Goal: Task Accomplishment & Management: Manage account settings

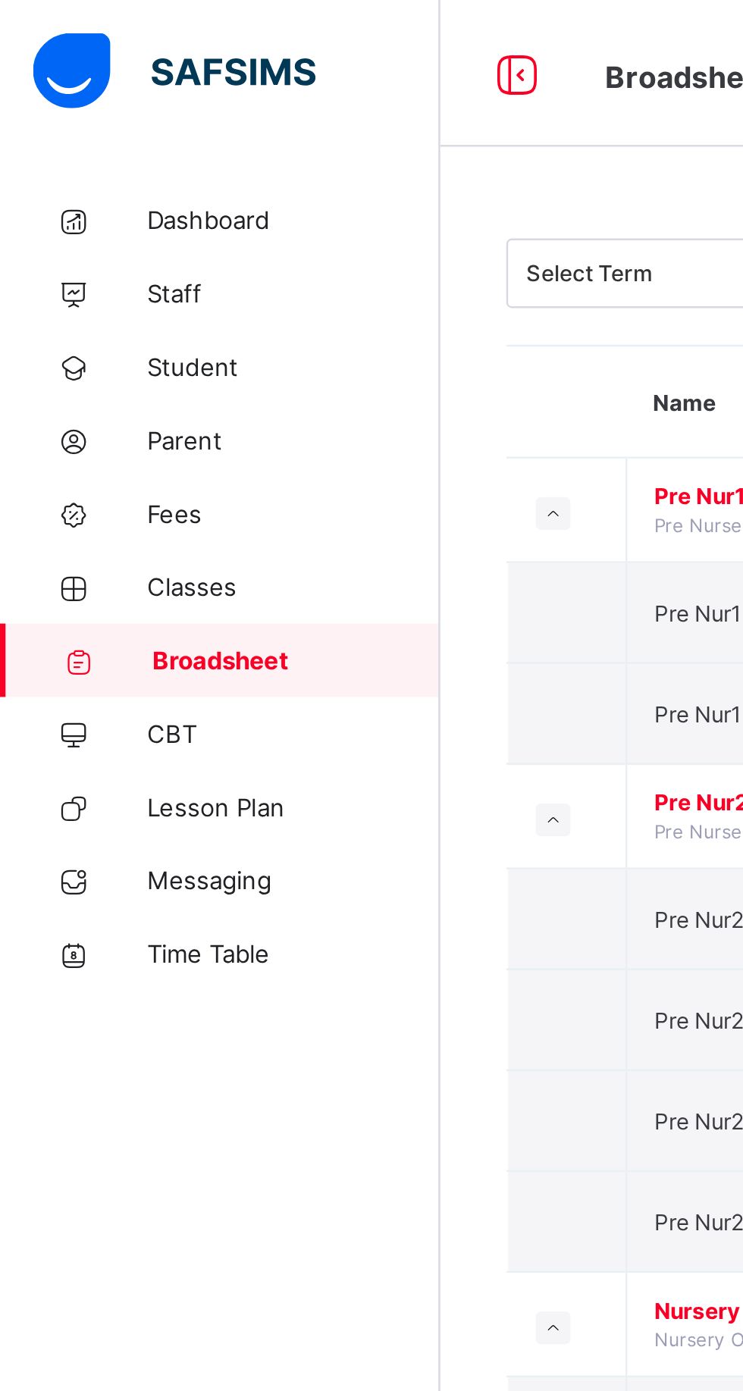
click at [103, 180] on span "Parent" at bounding box center [121, 182] width 121 height 12
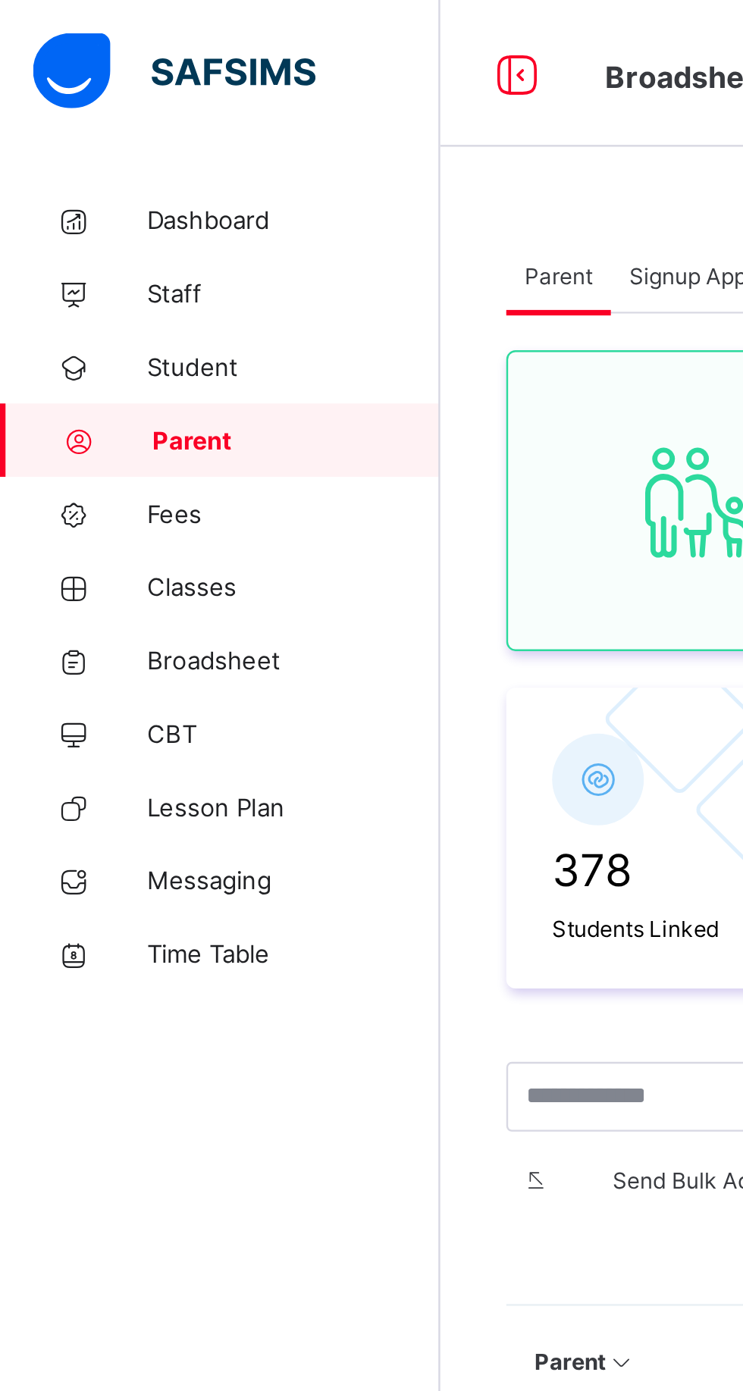
click at [215, 30] on icon at bounding box center [214, 31] width 26 height 22
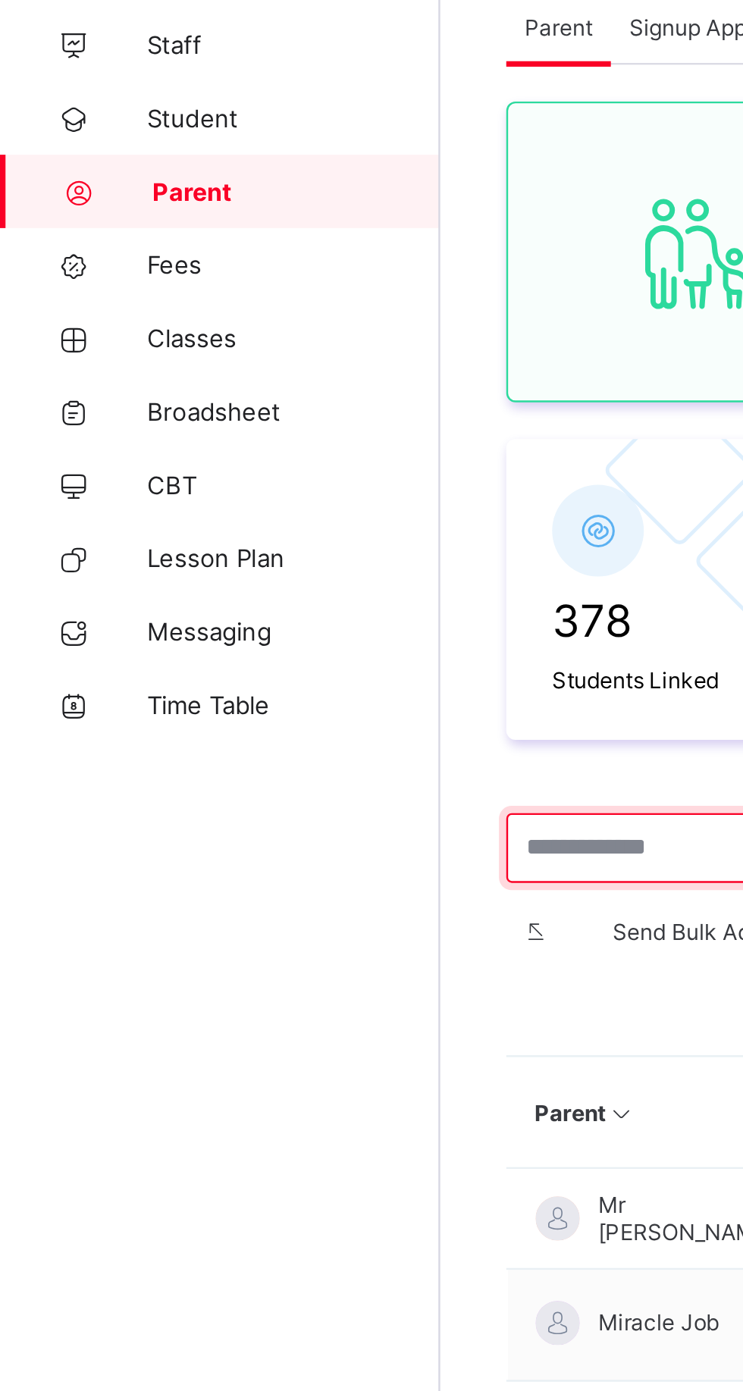
click at [224, 456] on input "text" at bounding box center [291, 453] width 164 height 29
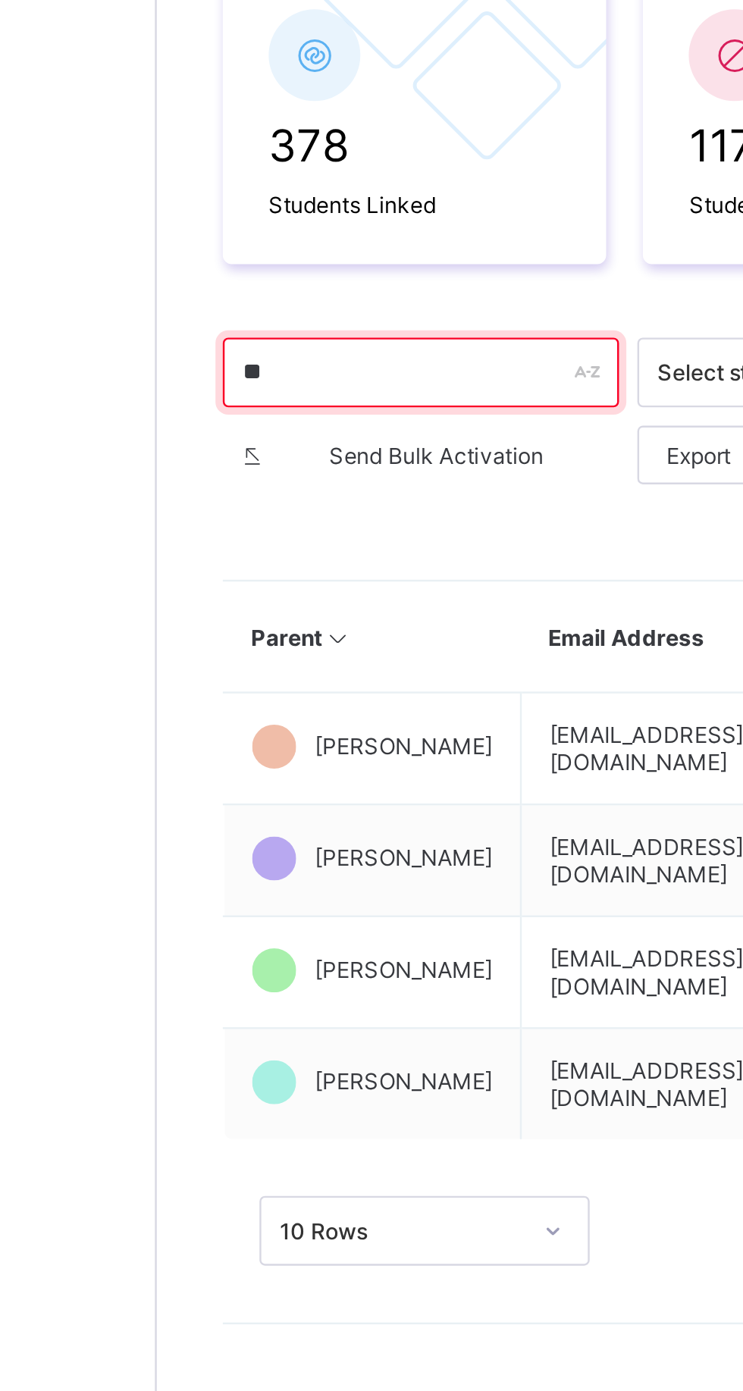
type input "*"
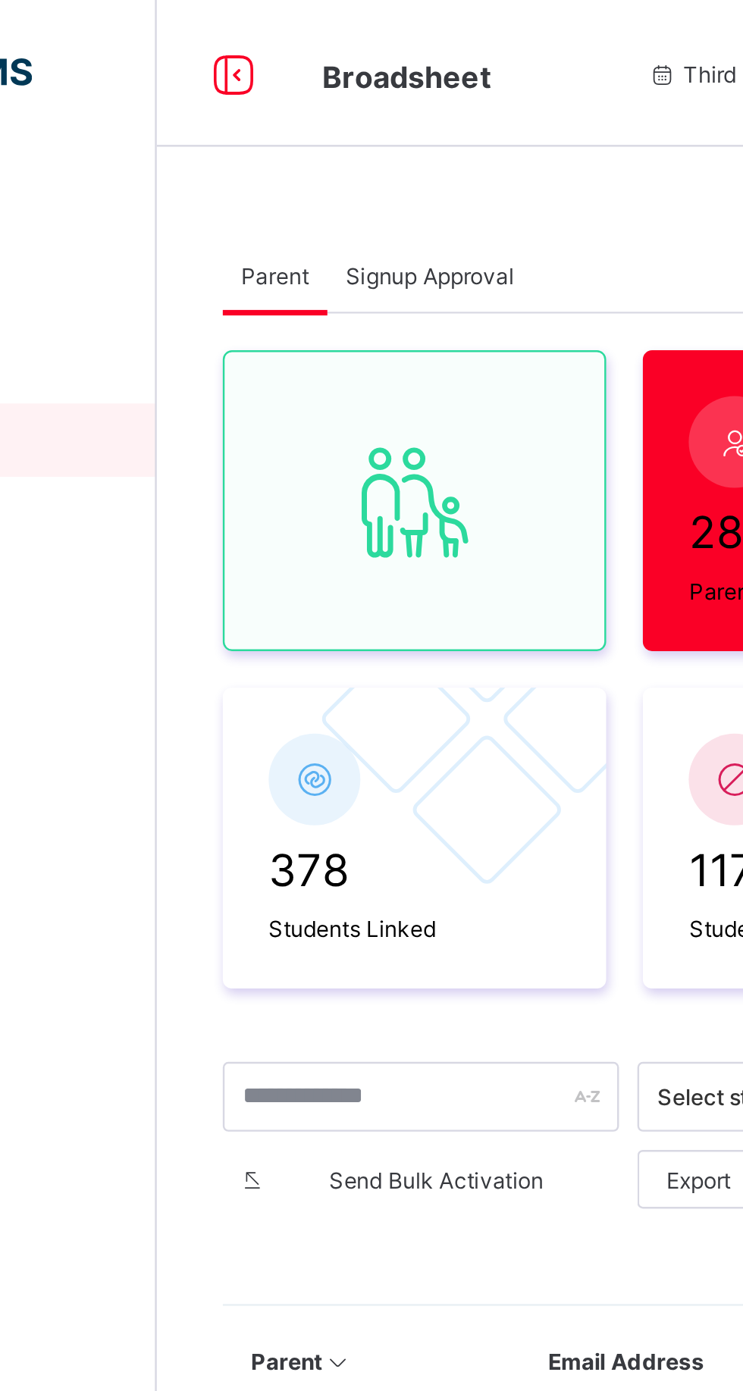
click at [312, 118] on span "Signup Approval" at bounding box center [295, 113] width 70 height 11
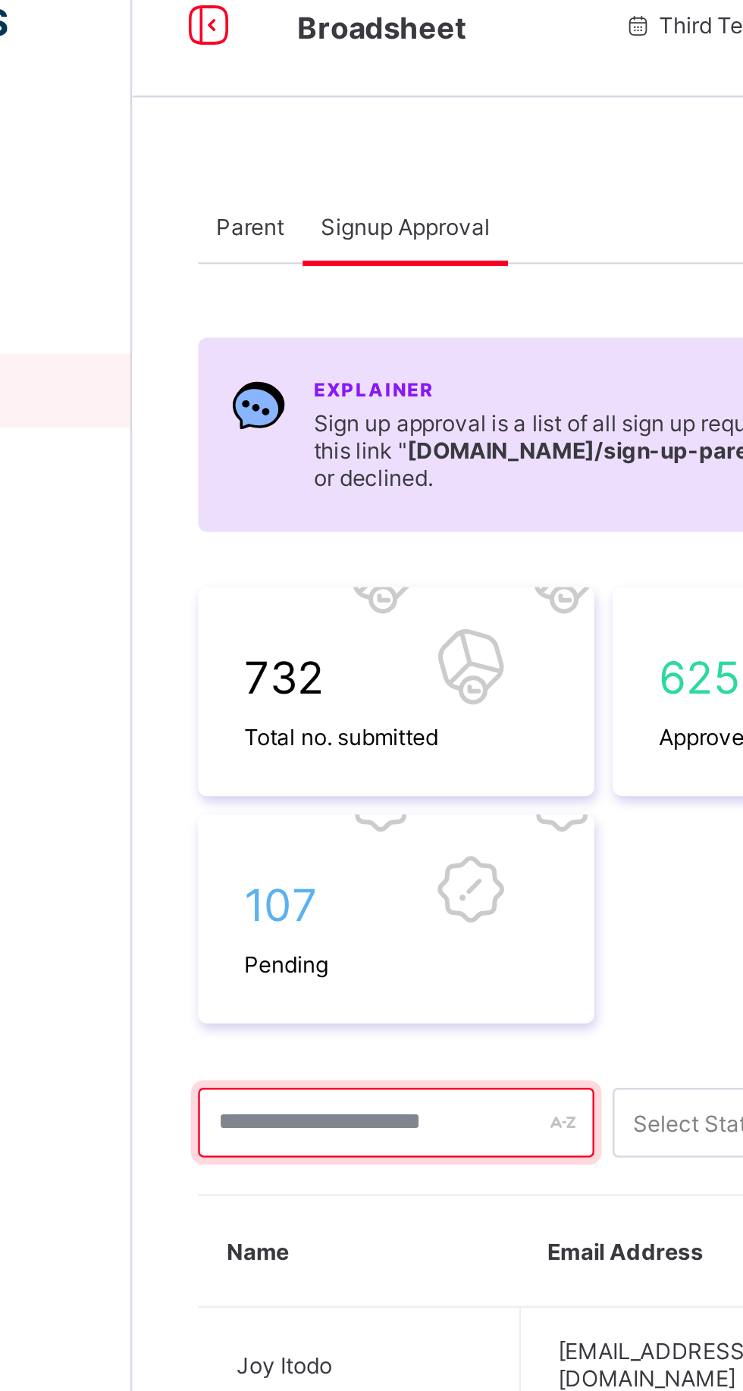
click at [243, 486] on input "text" at bounding box center [291, 484] width 164 height 29
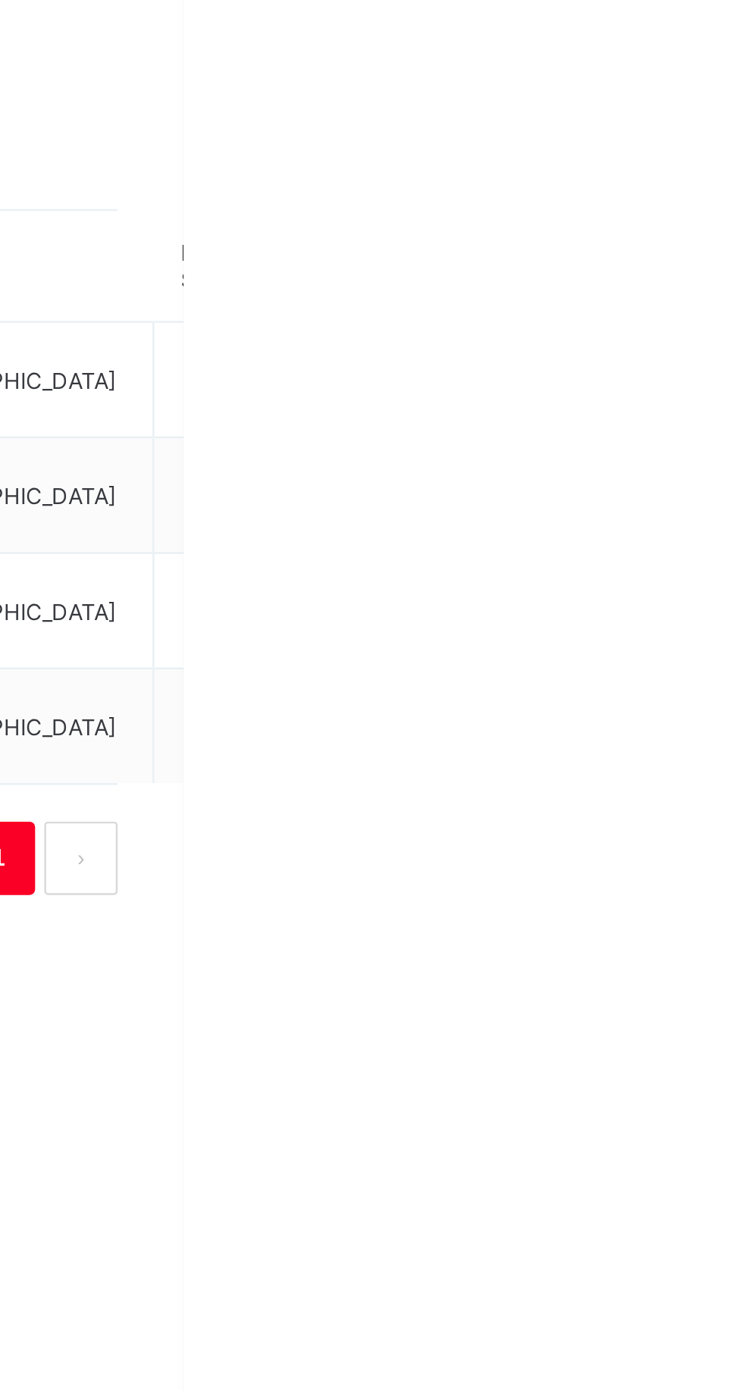
type input "***"
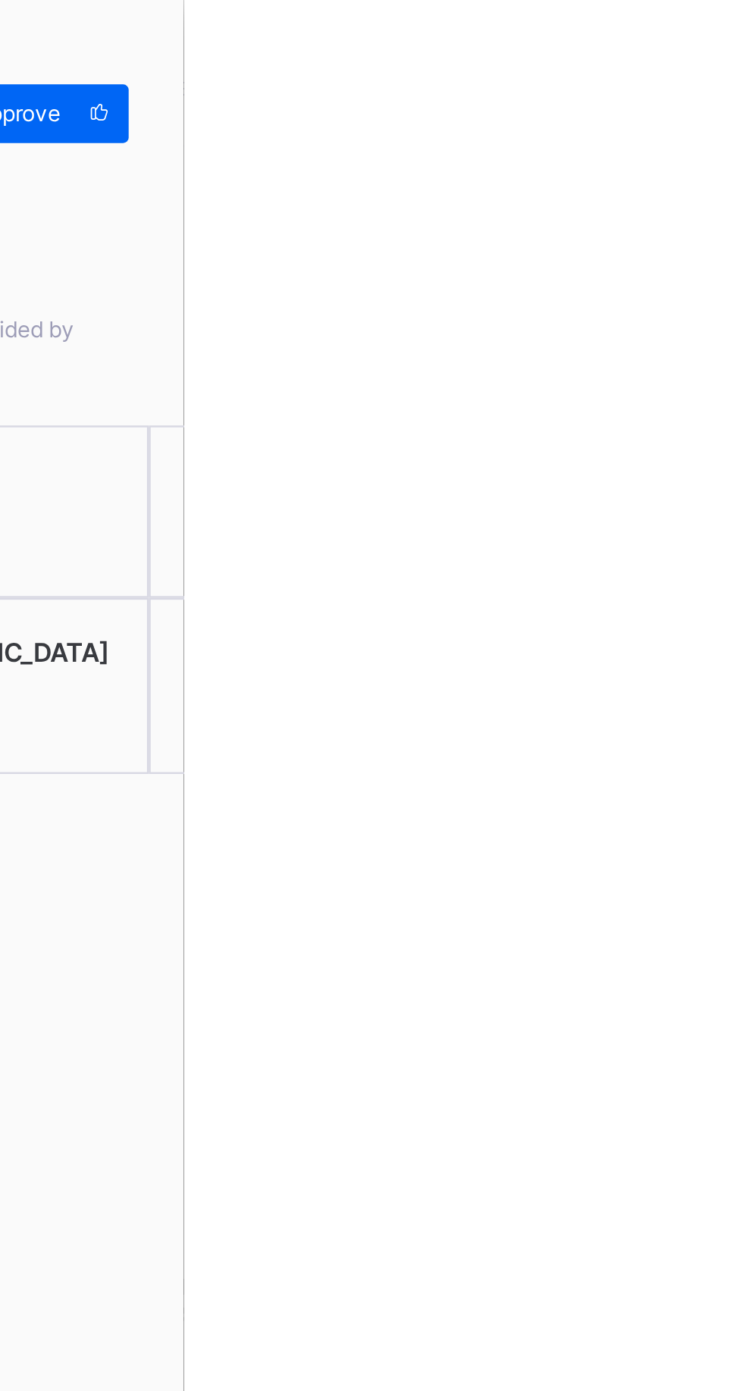
click at [720, 55] on div "Approve" at bounding box center [680, 47] width 79 height 24
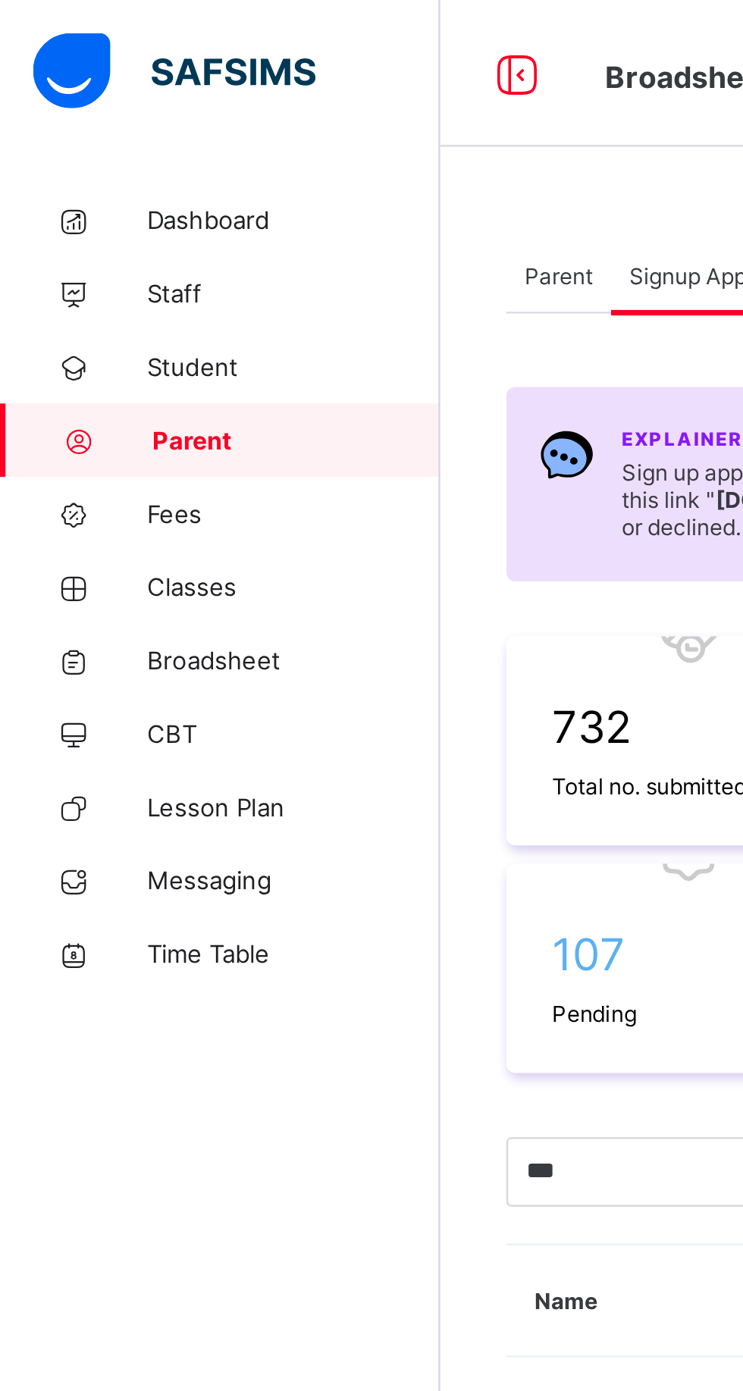
click at [223, 116] on span "Parent" at bounding box center [231, 113] width 28 height 11
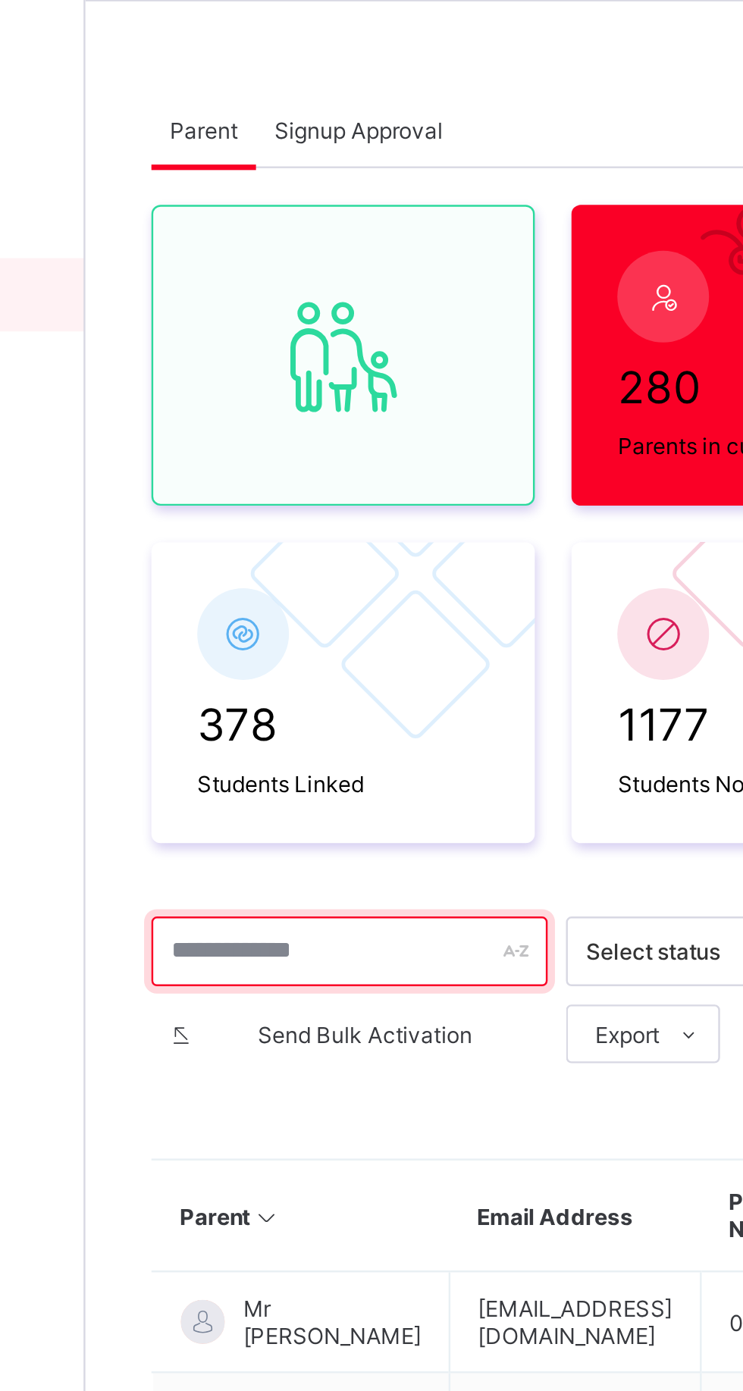
click at [249, 447] on input "text" at bounding box center [291, 453] width 164 height 29
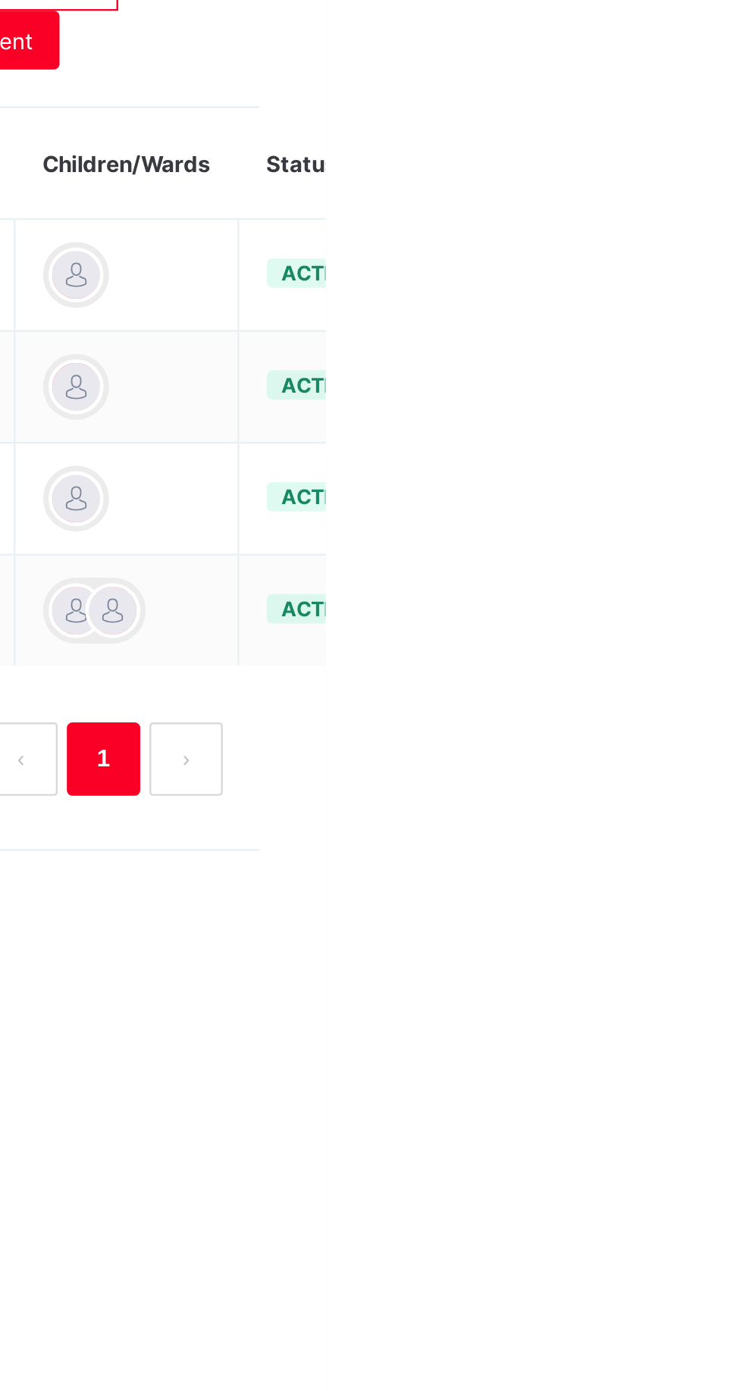
type input "***"
click at [0, 0] on ul "Edit Parent View Profile Reset Password Resend Activation Link Change Email Lin…" at bounding box center [0, 0] width 0 height 0
click at [0, 0] on div "Resend Activation Link" at bounding box center [0, 0] width 0 height 0
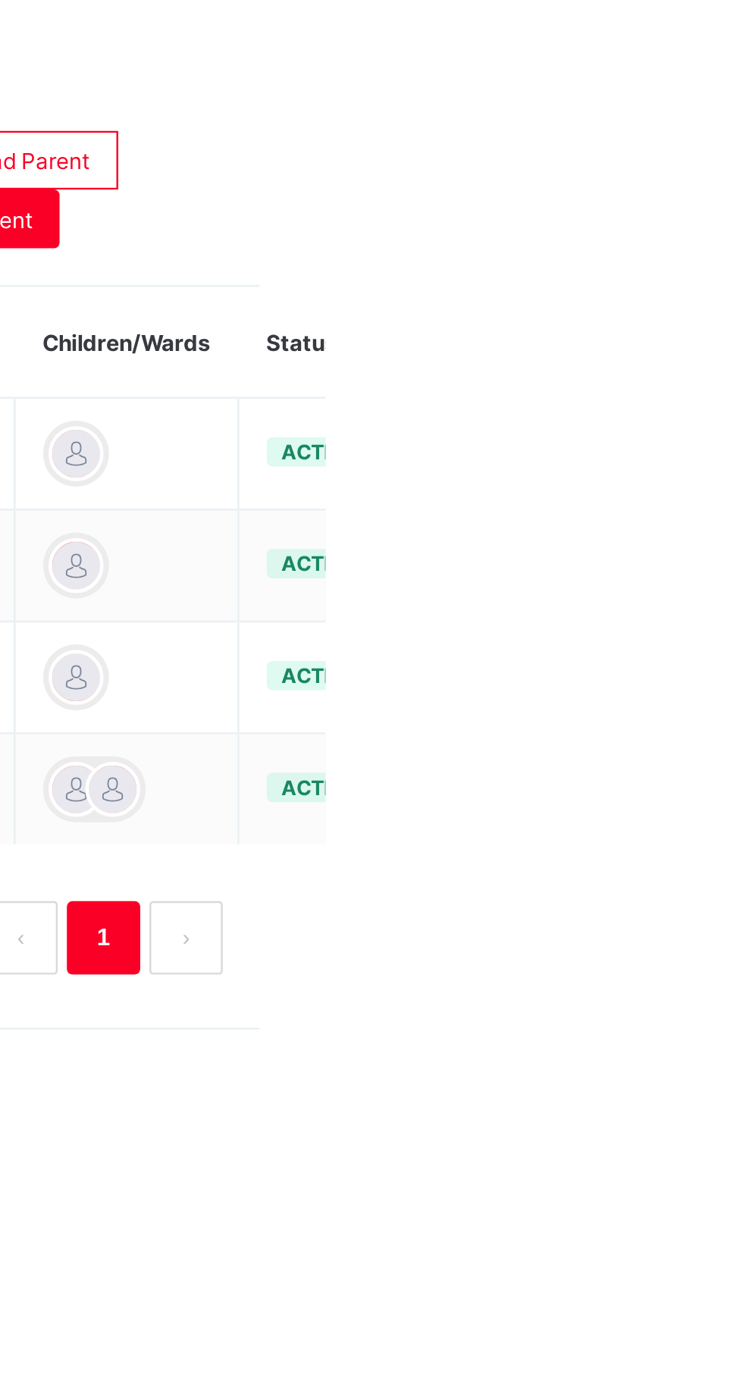
click at [0, 0] on div "Resend Activation Link" at bounding box center [0, 0] width 0 height 0
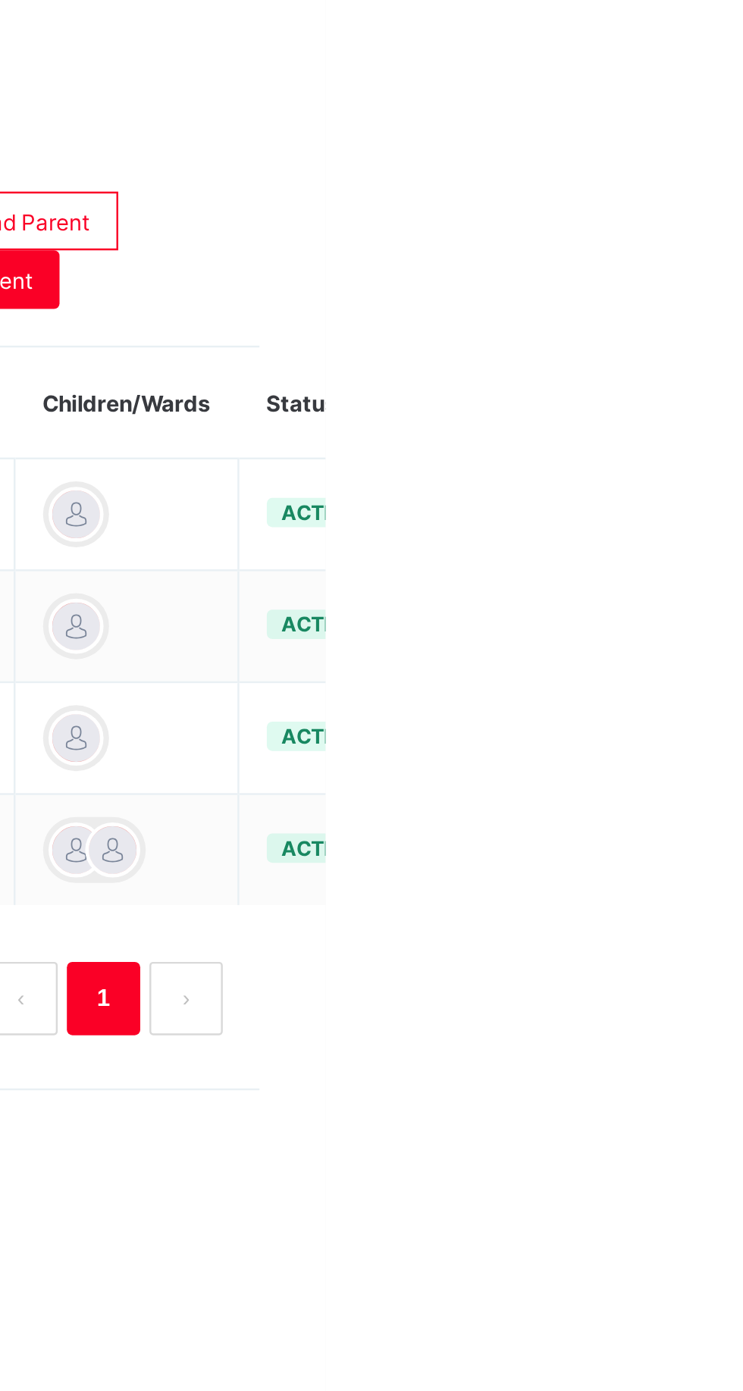
click at [728, 874] on div "Parent Signup Approval Parent Signup Approval 280 Parents in current term 300 T…" at bounding box center [462, 476] width 561 height 801
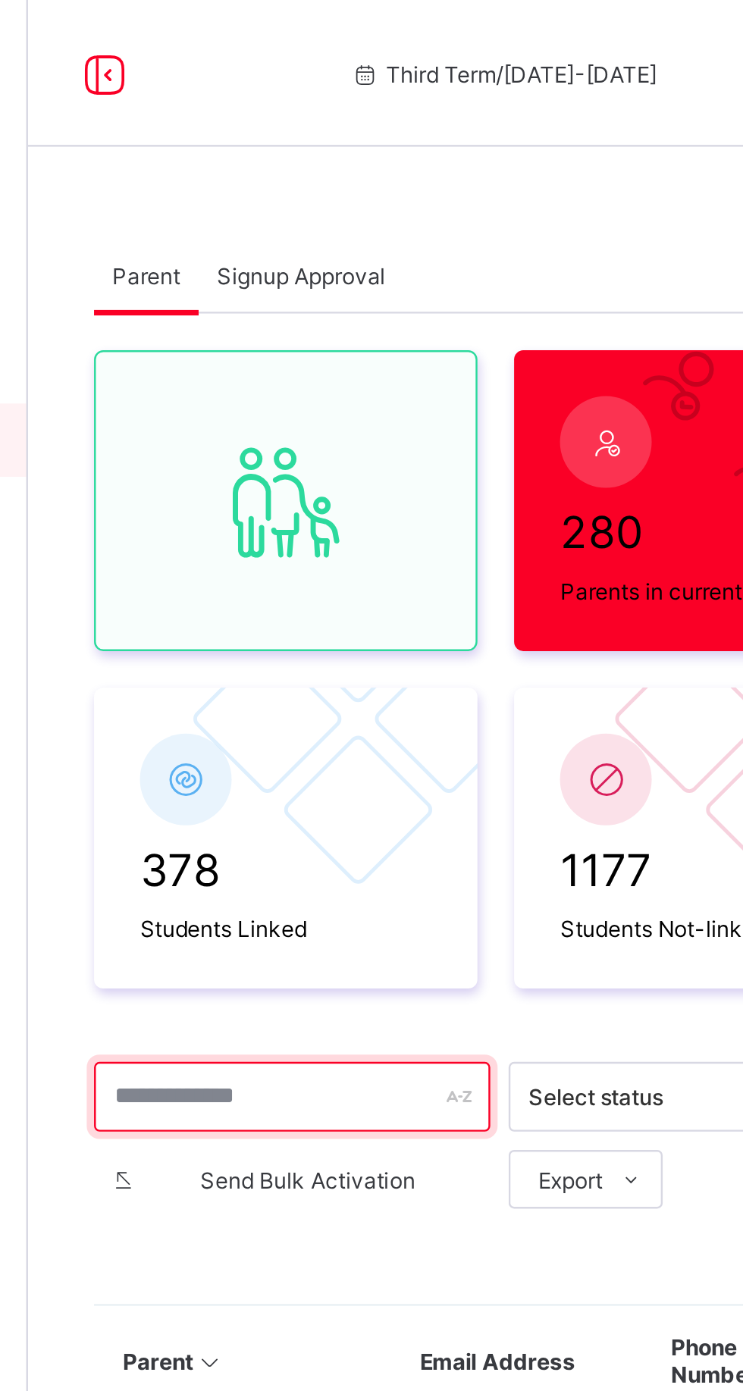
click at [256, 454] on input "text" at bounding box center [291, 453] width 164 height 29
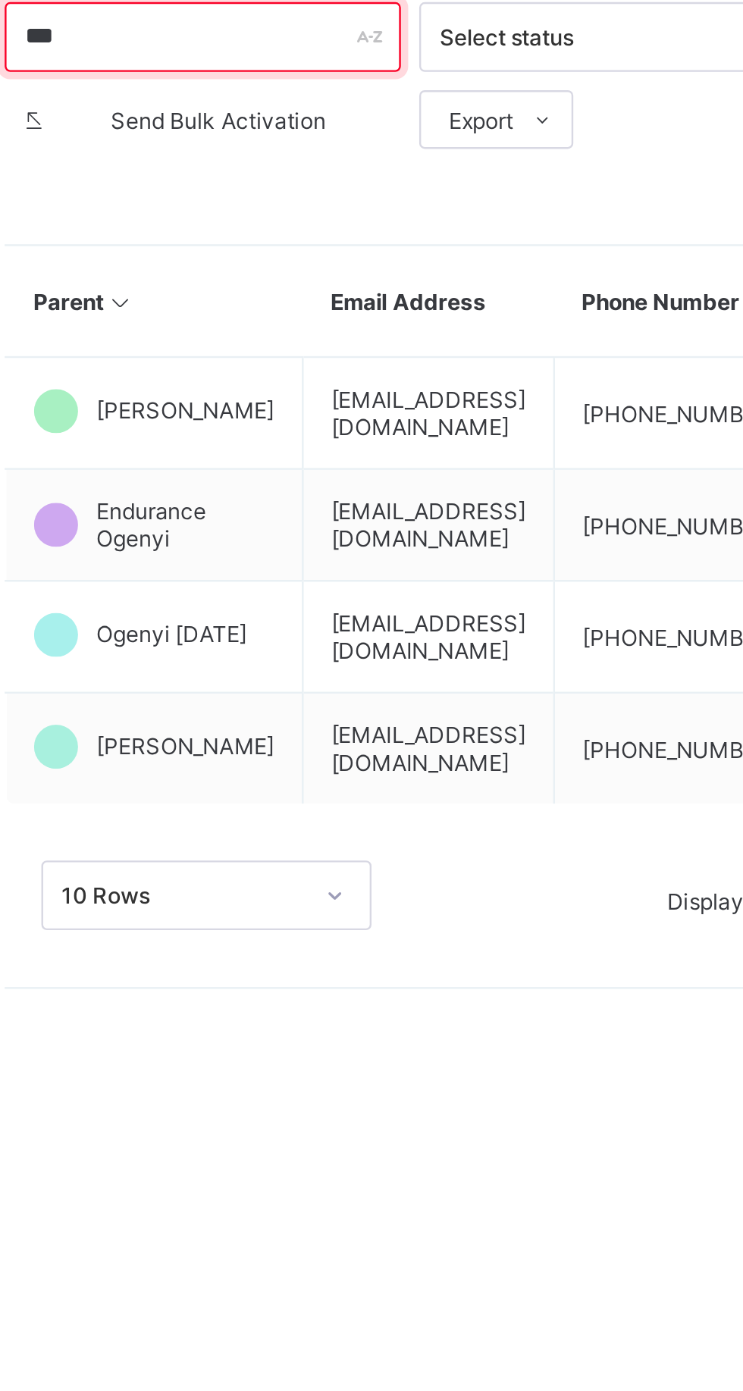
type input "***"
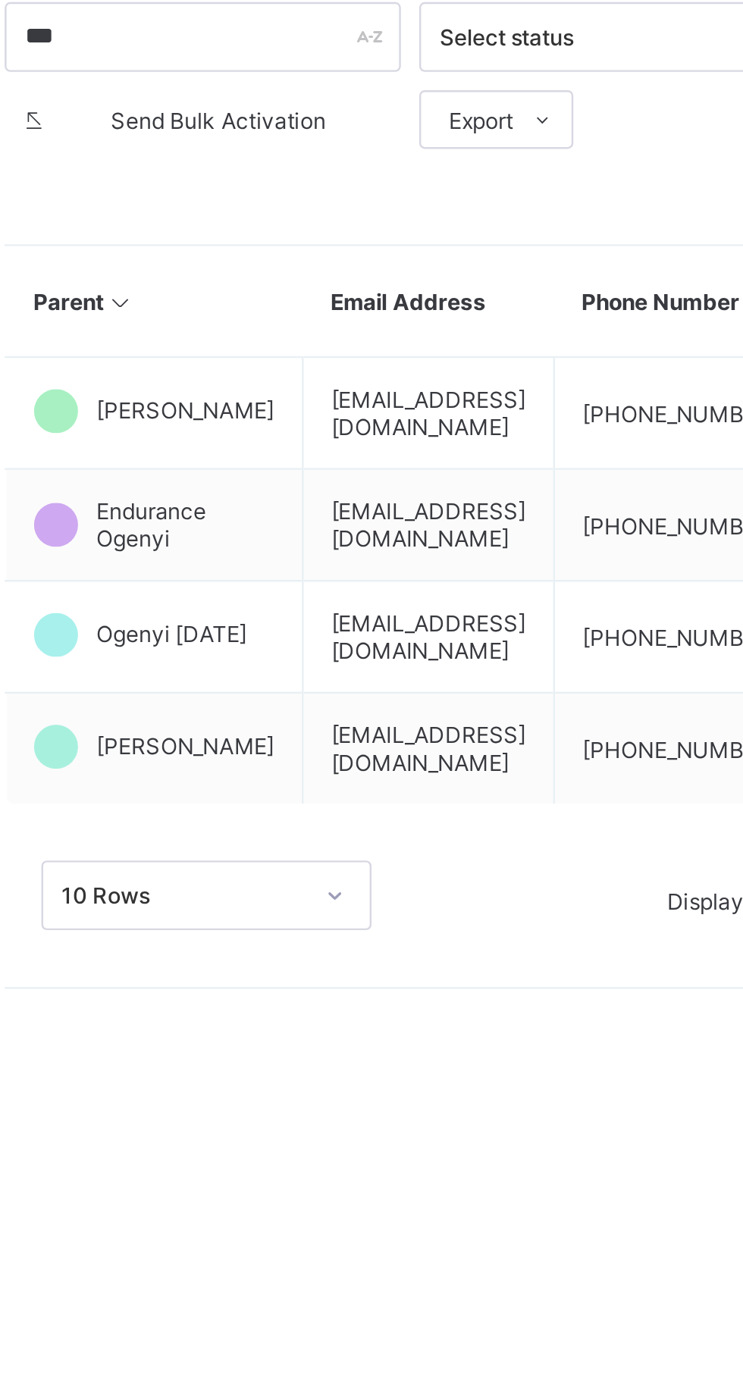
click at [340, 613] on td "[EMAIL_ADDRESS][DOMAIN_NAME]" at bounding box center [385, 609] width 104 height 46
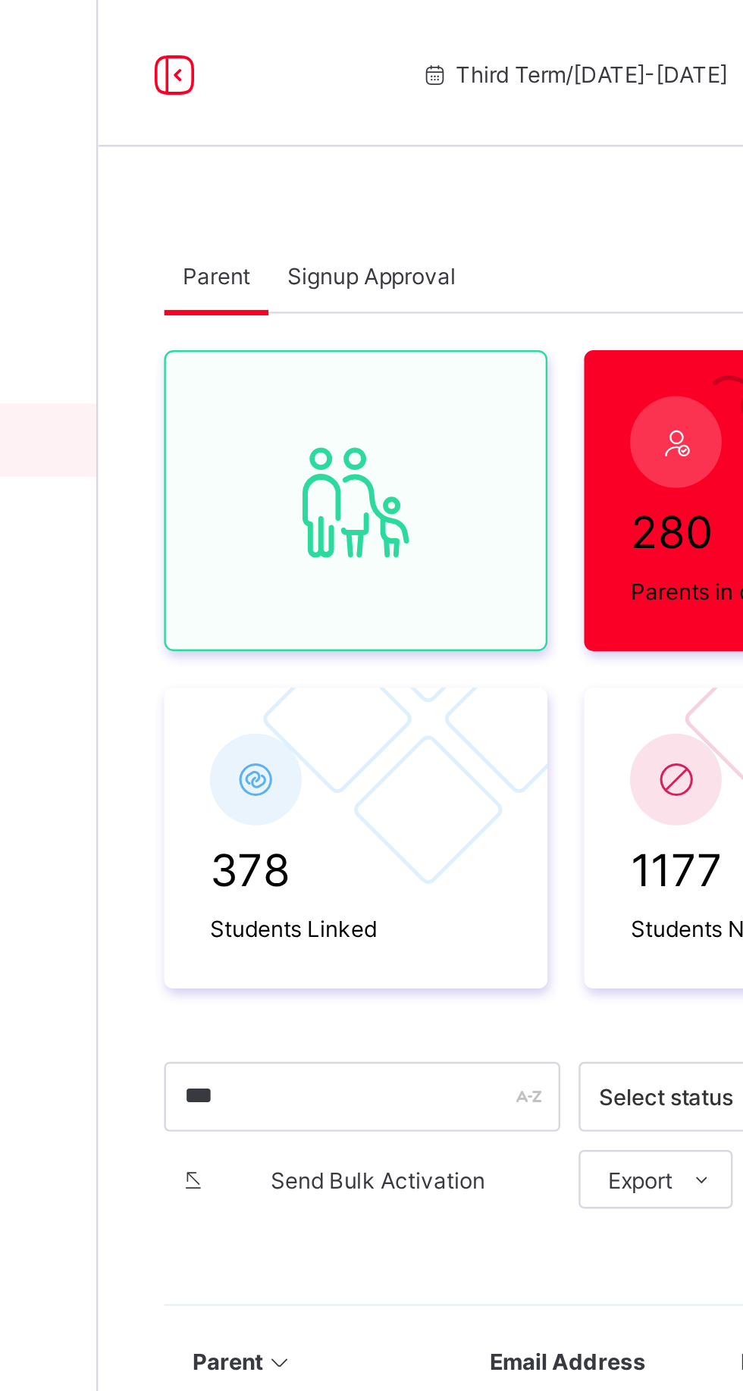
click at [284, 111] on span "Signup Approval" at bounding box center [295, 113] width 70 height 11
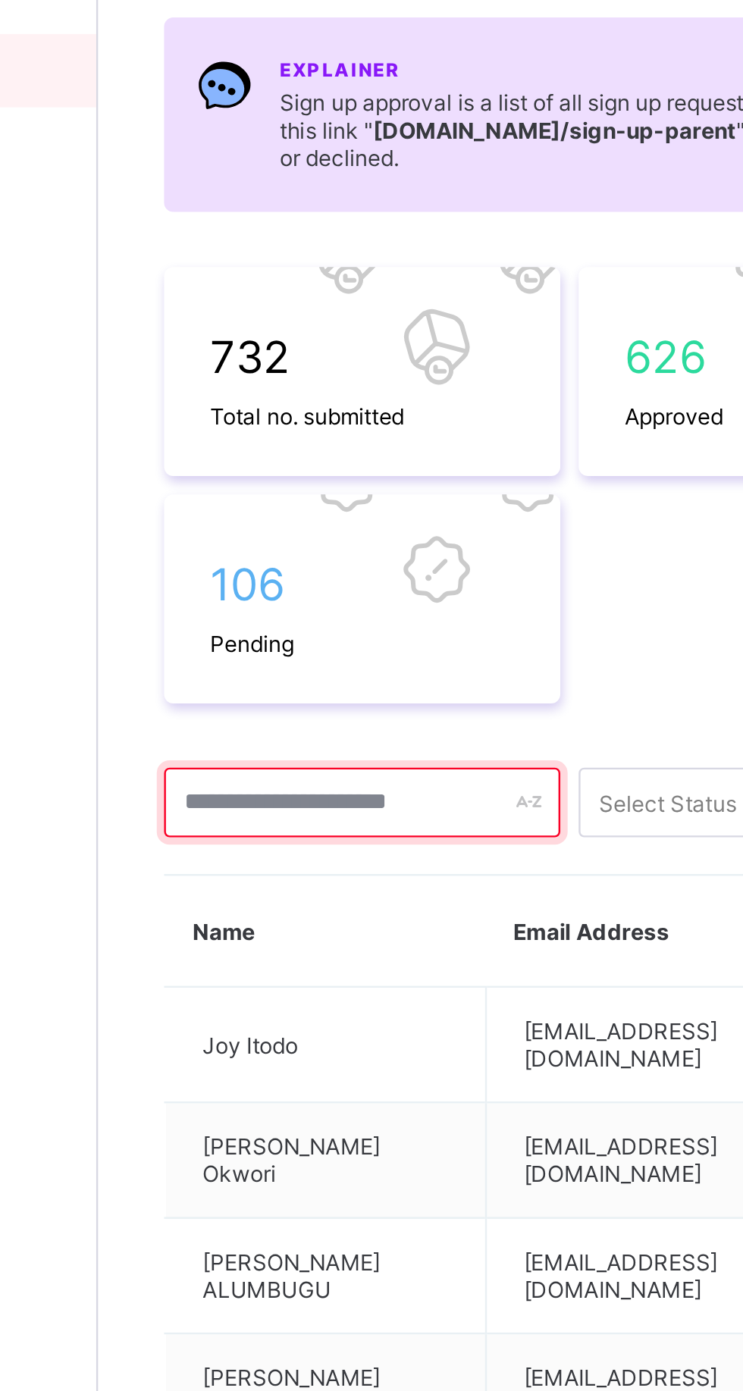
click at [234, 486] on input "text" at bounding box center [291, 484] width 164 height 29
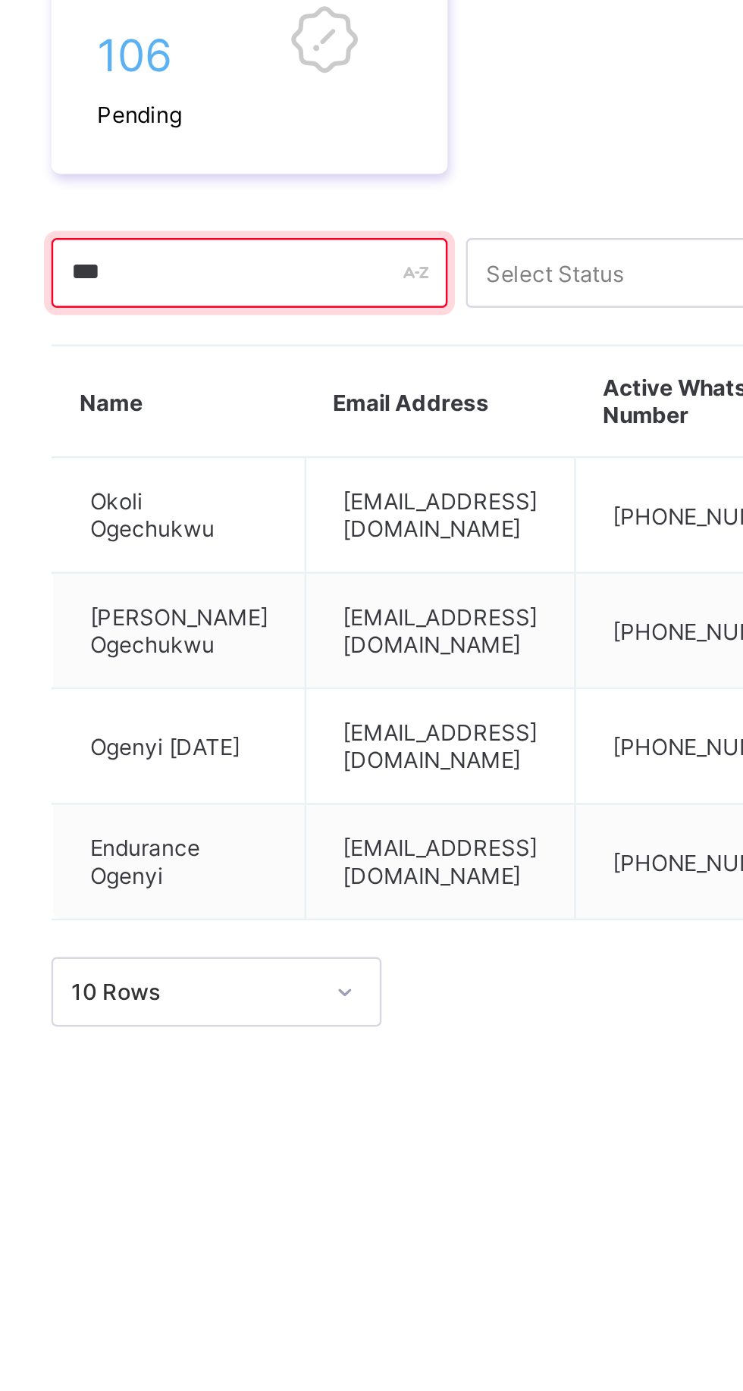
type input "***"
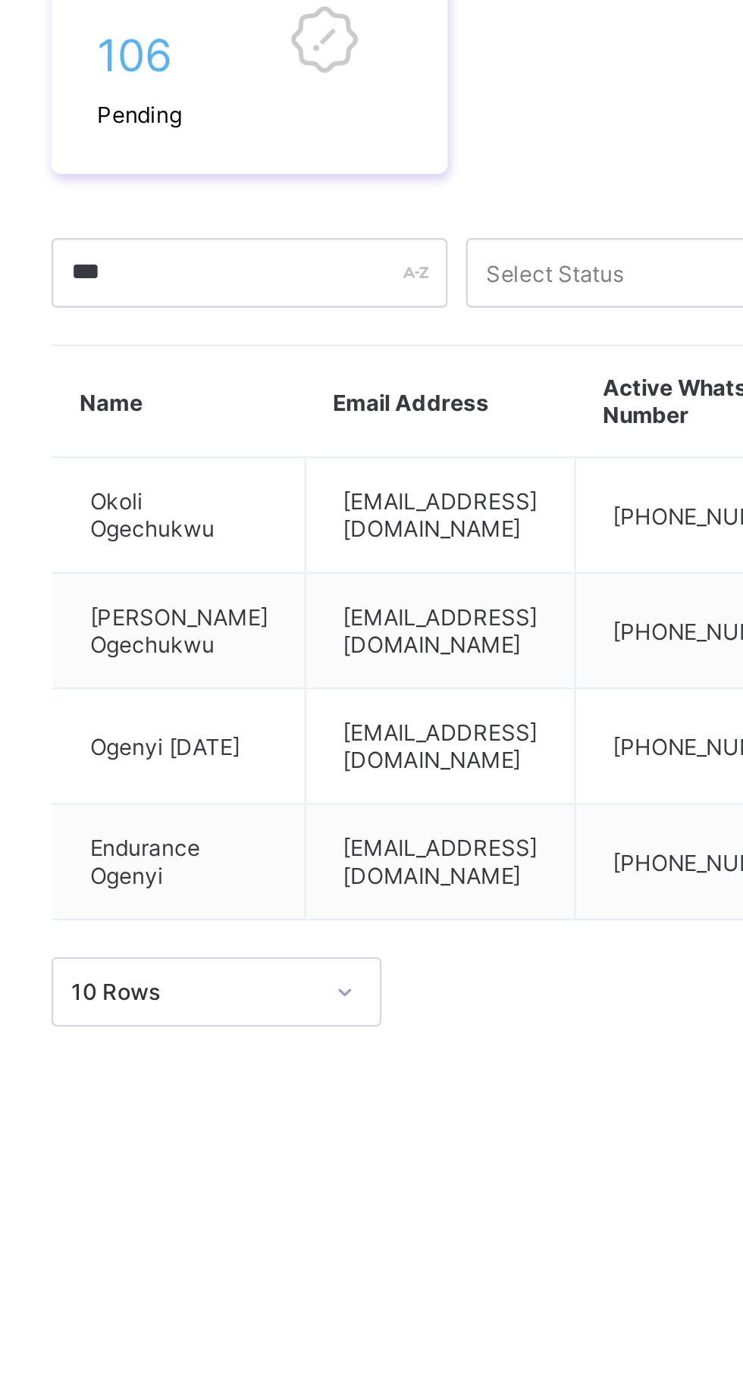
click at [350, 584] on td "[EMAIL_ADDRESS][DOMAIN_NAME]" at bounding box center [370, 585] width 111 height 48
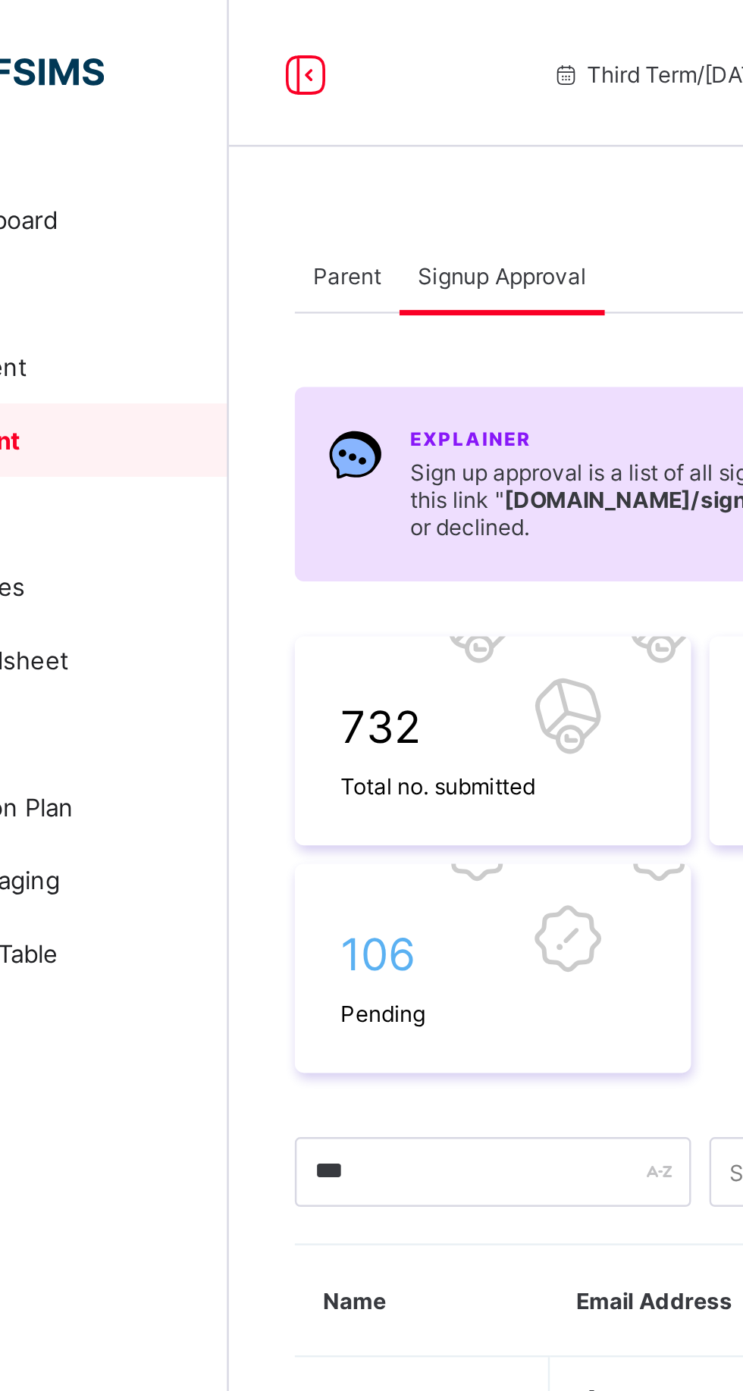
click at [228, 108] on span "Parent" at bounding box center [231, 113] width 28 height 11
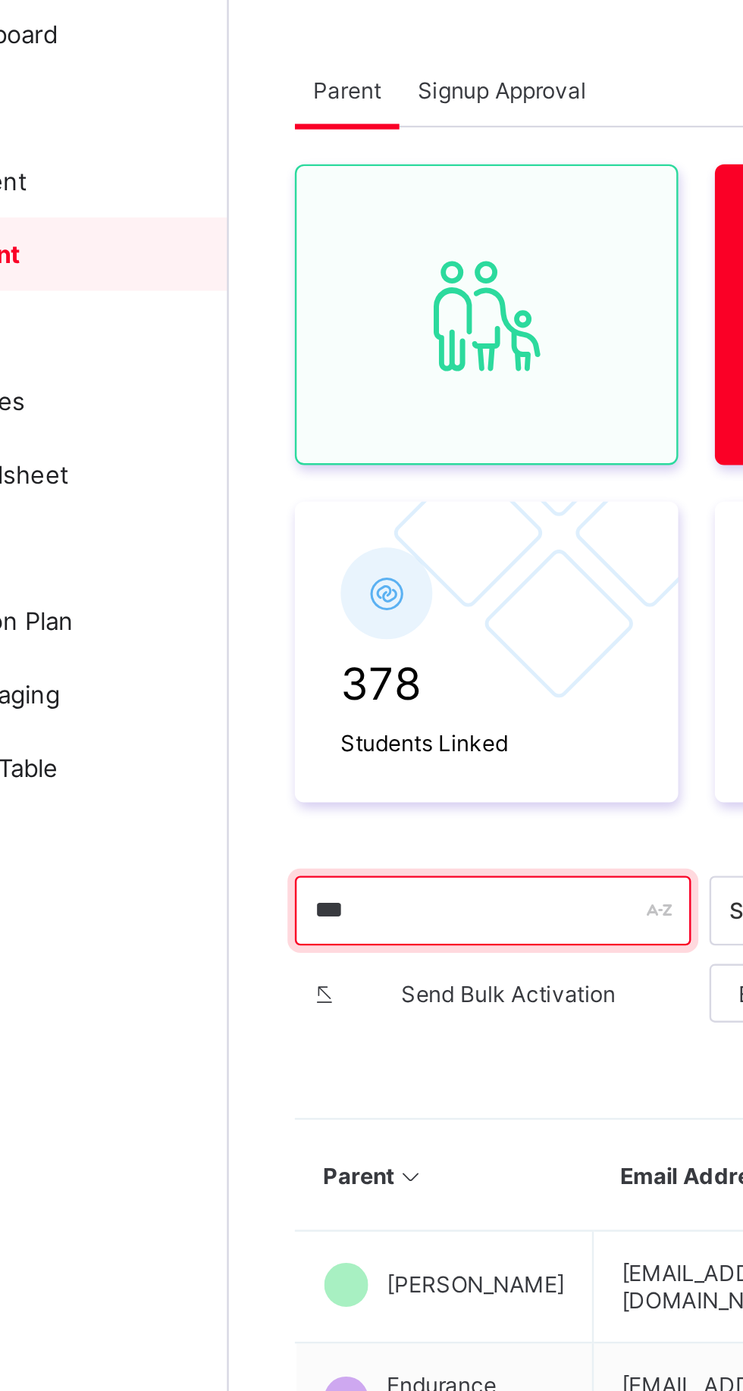
click at [259, 455] on input "***" at bounding box center [291, 453] width 164 height 29
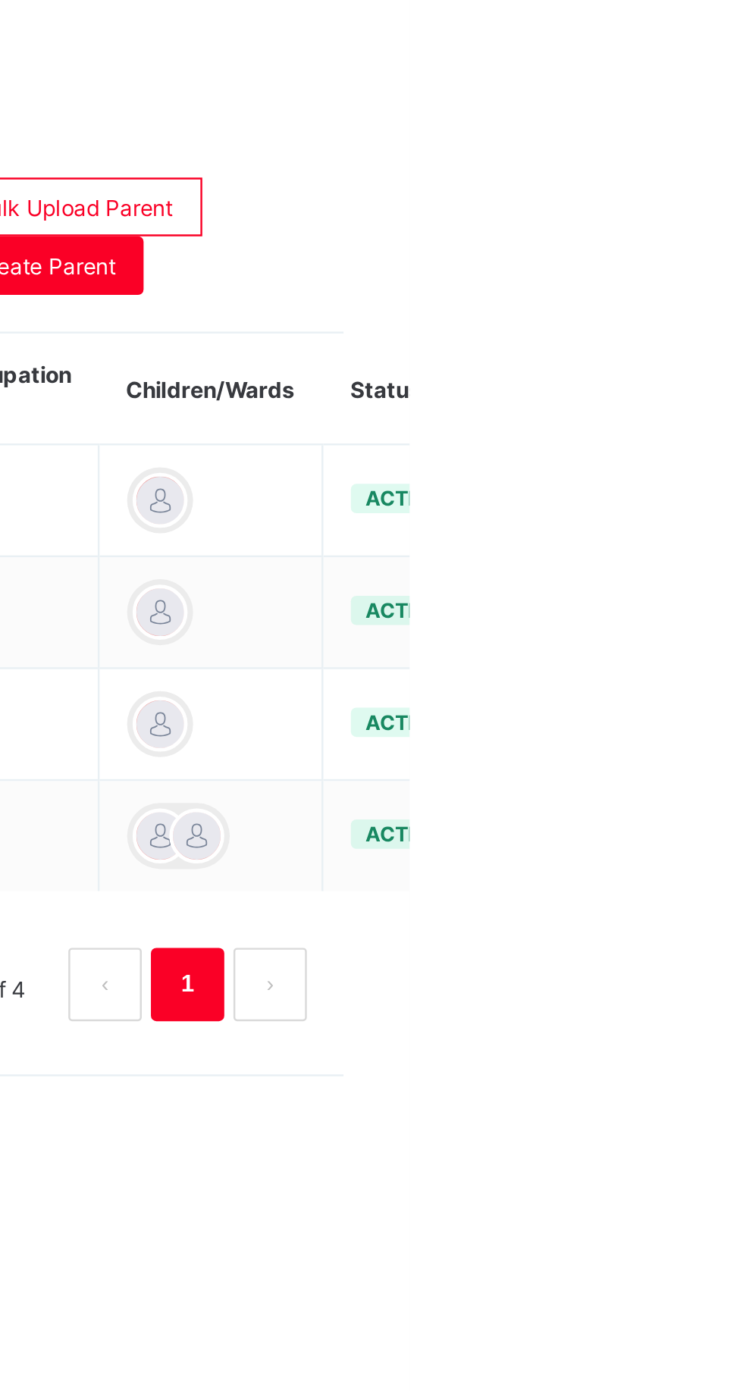
click at [0, 0] on div "Delete Parent" at bounding box center [0, 0] width 0 height 0
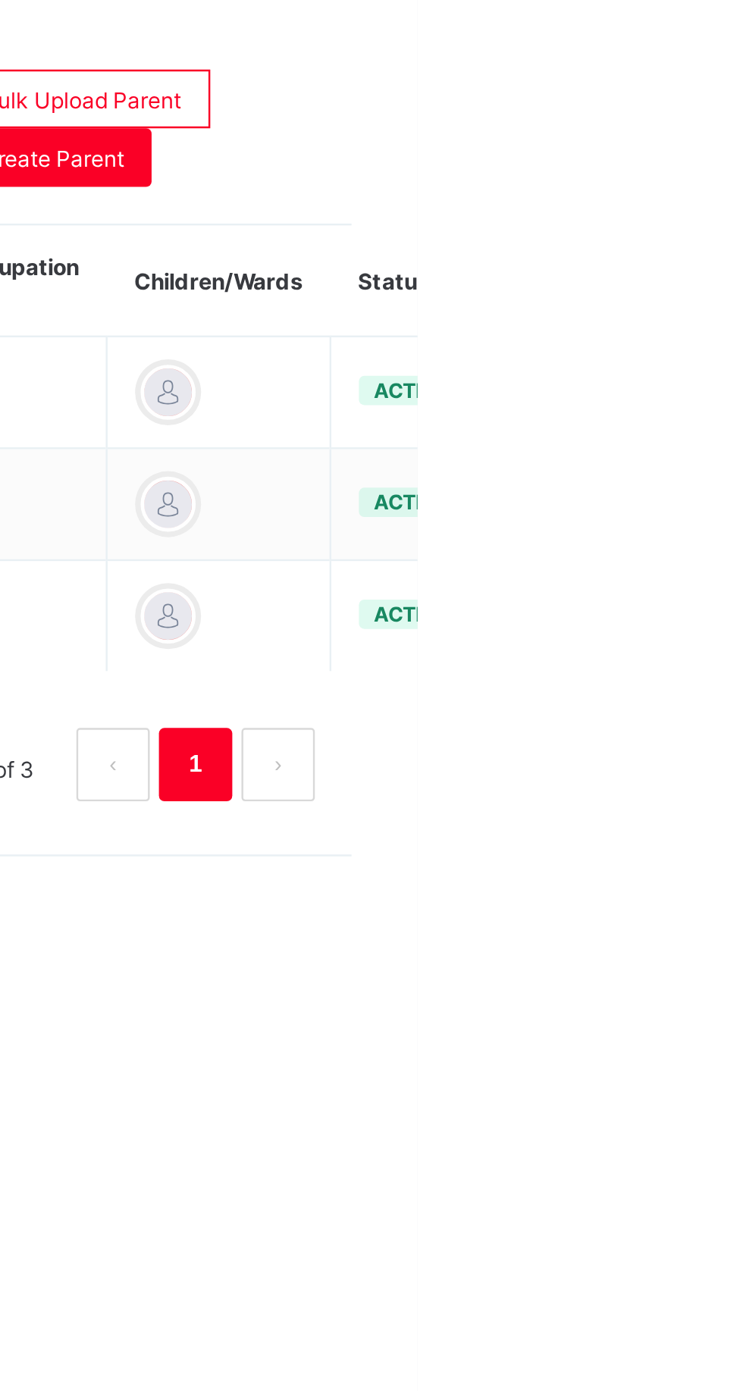
type input "*****"
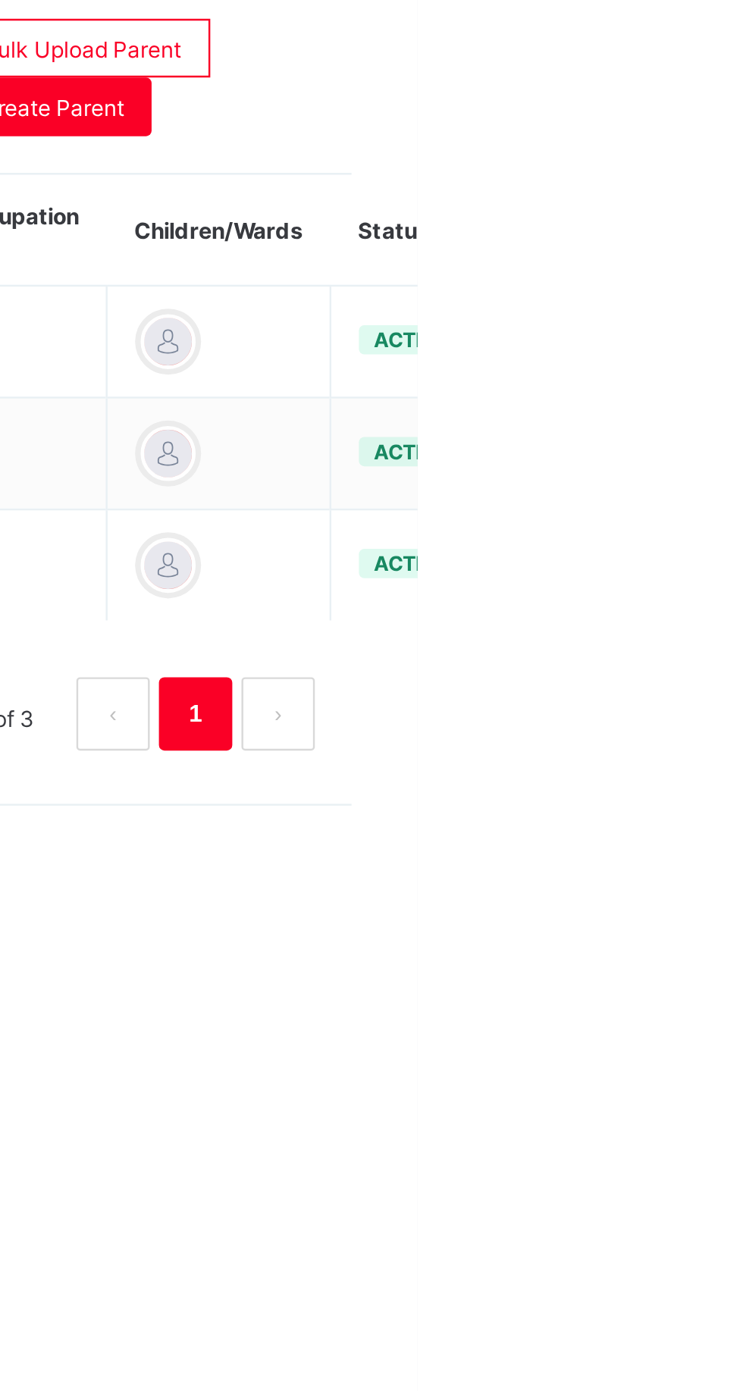
click at [0, 0] on div "Delete Parent" at bounding box center [0, 0] width 0 height 0
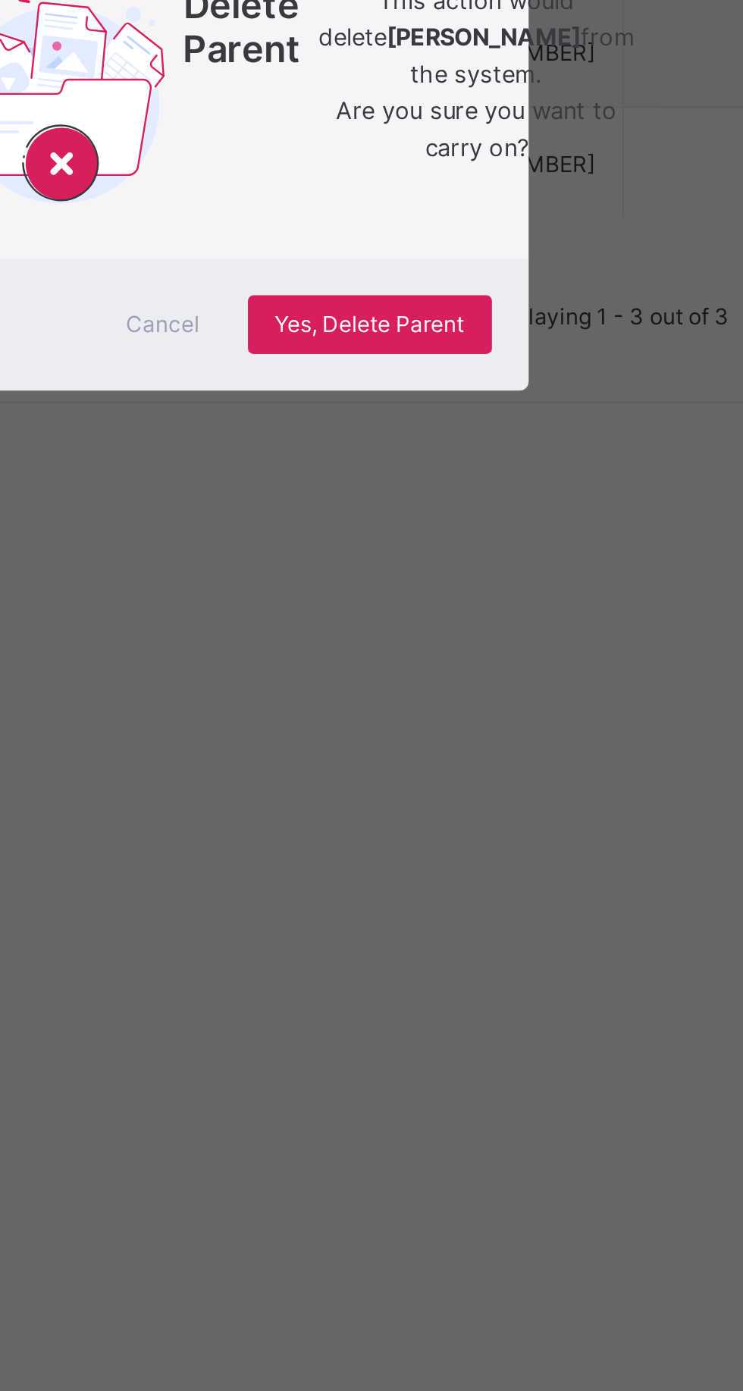
click at [475, 773] on span "Yes, Delete Parent" at bounding box center [436, 767] width 78 height 11
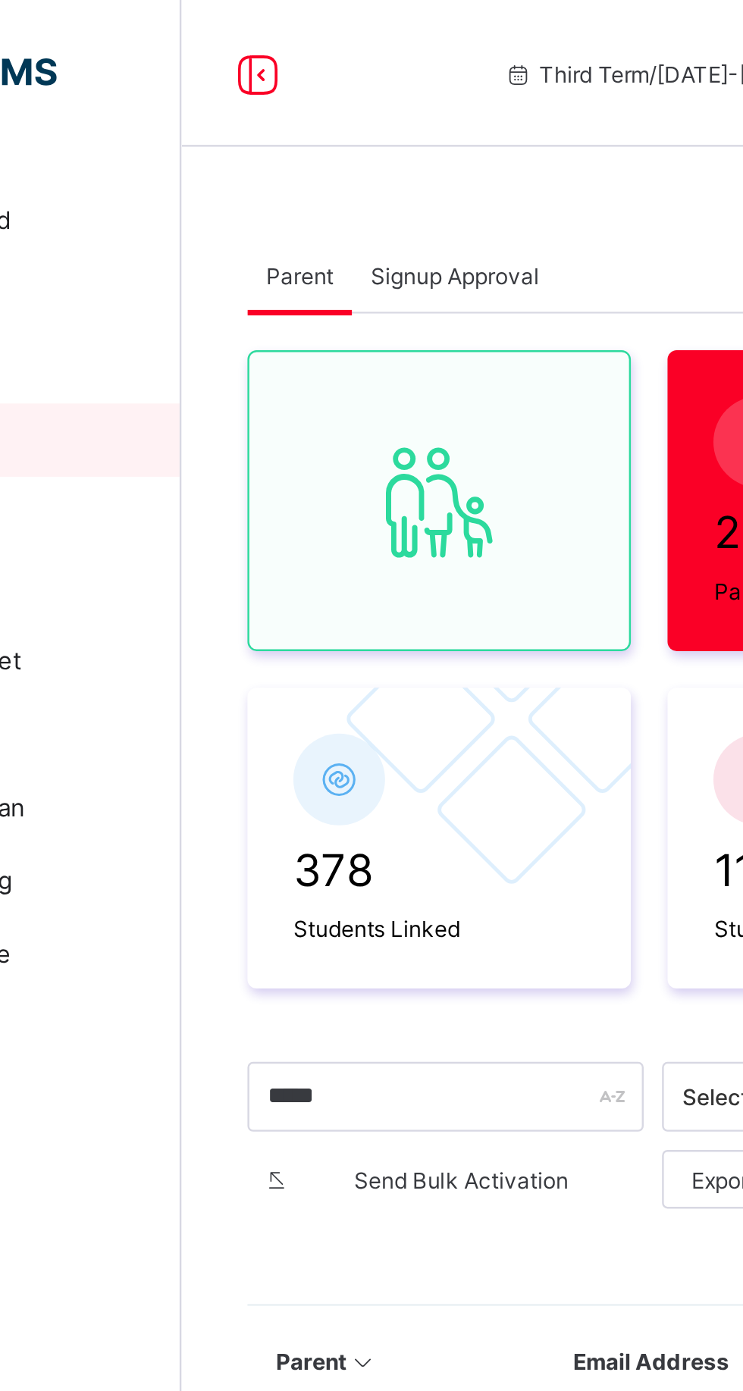
click at [293, 113] on span "Signup Approval" at bounding box center [295, 113] width 70 height 11
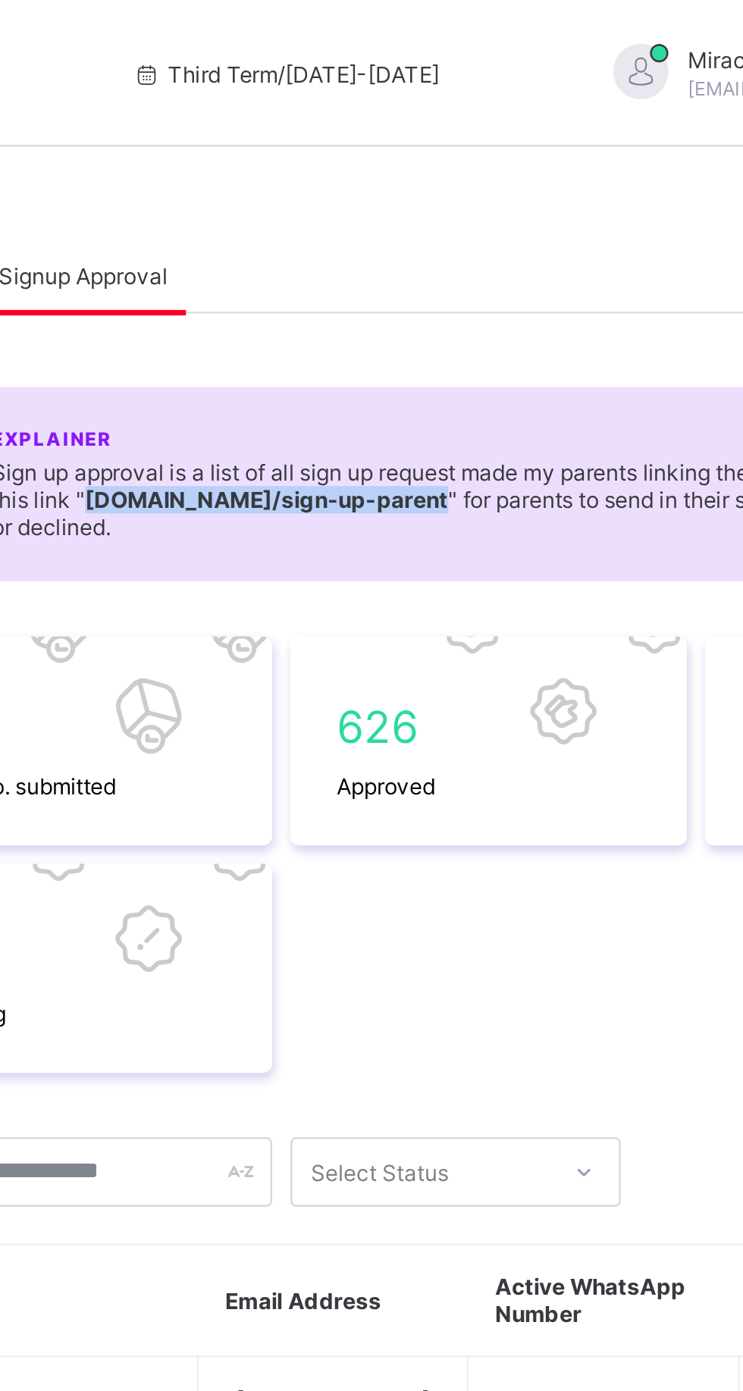
click at [355, 202] on b "younik.safsims.com /sign-up-parent" at bounding box center [371, 206] width 150 height 11
copy b "younik.safsims.com /sign-up-parent"
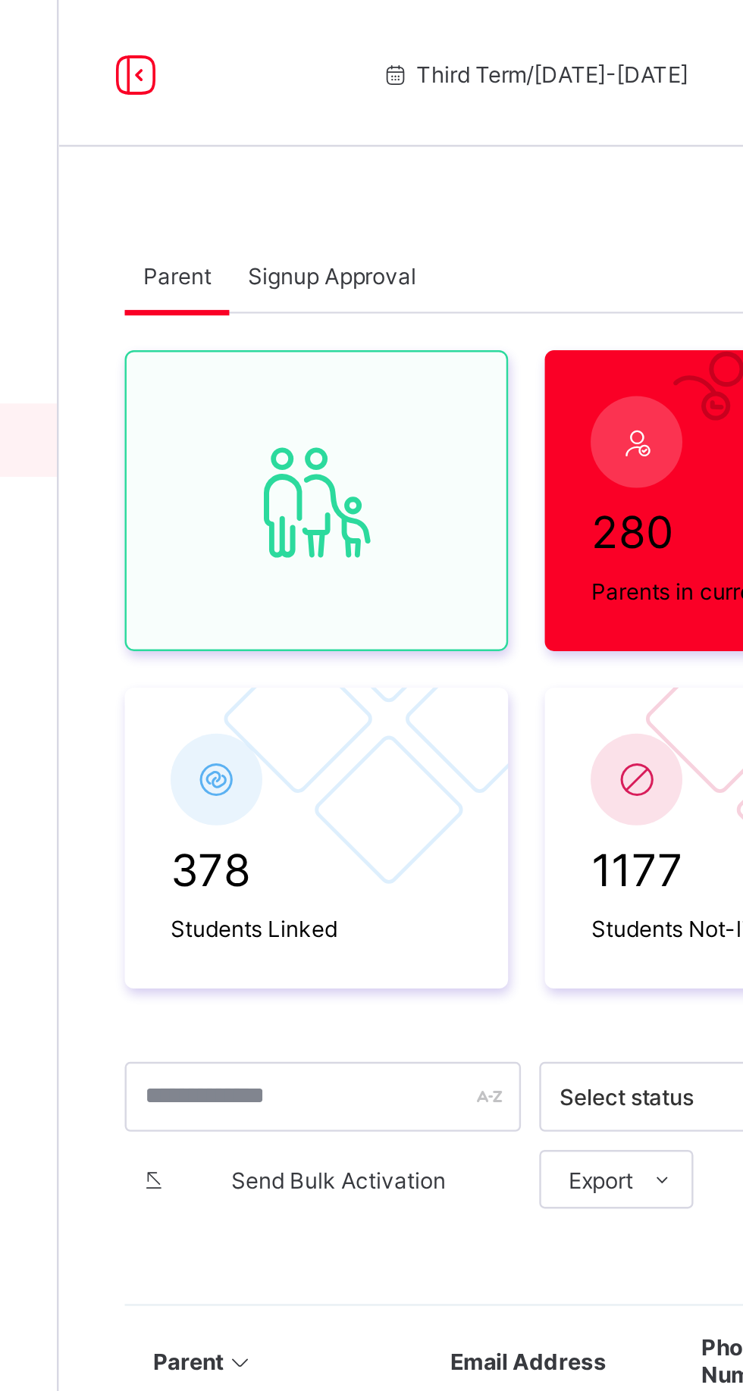
click at [298, 109] on span "Signup Approval" at bounding box center [295, 113] width 70 height 11
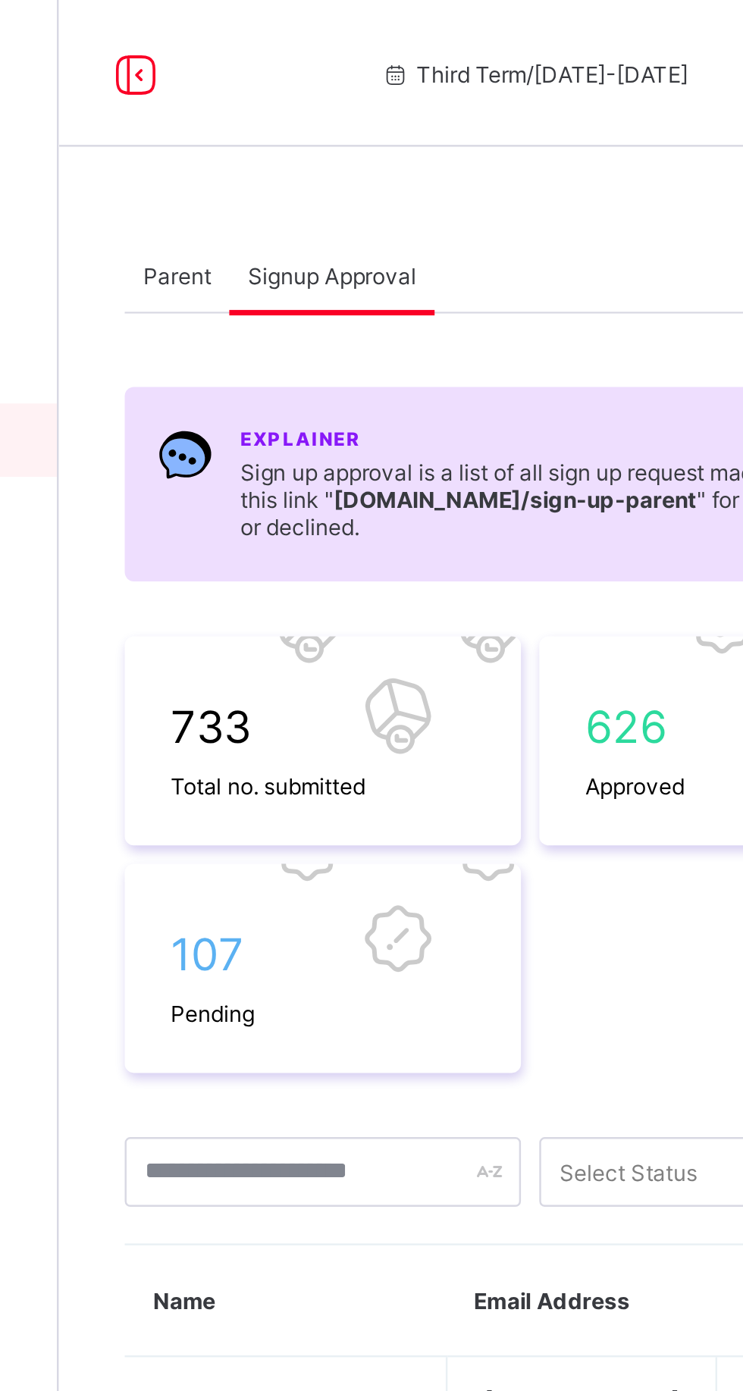
click at [267, 406] on span at bounding box center [291, 410] width 126 height 8
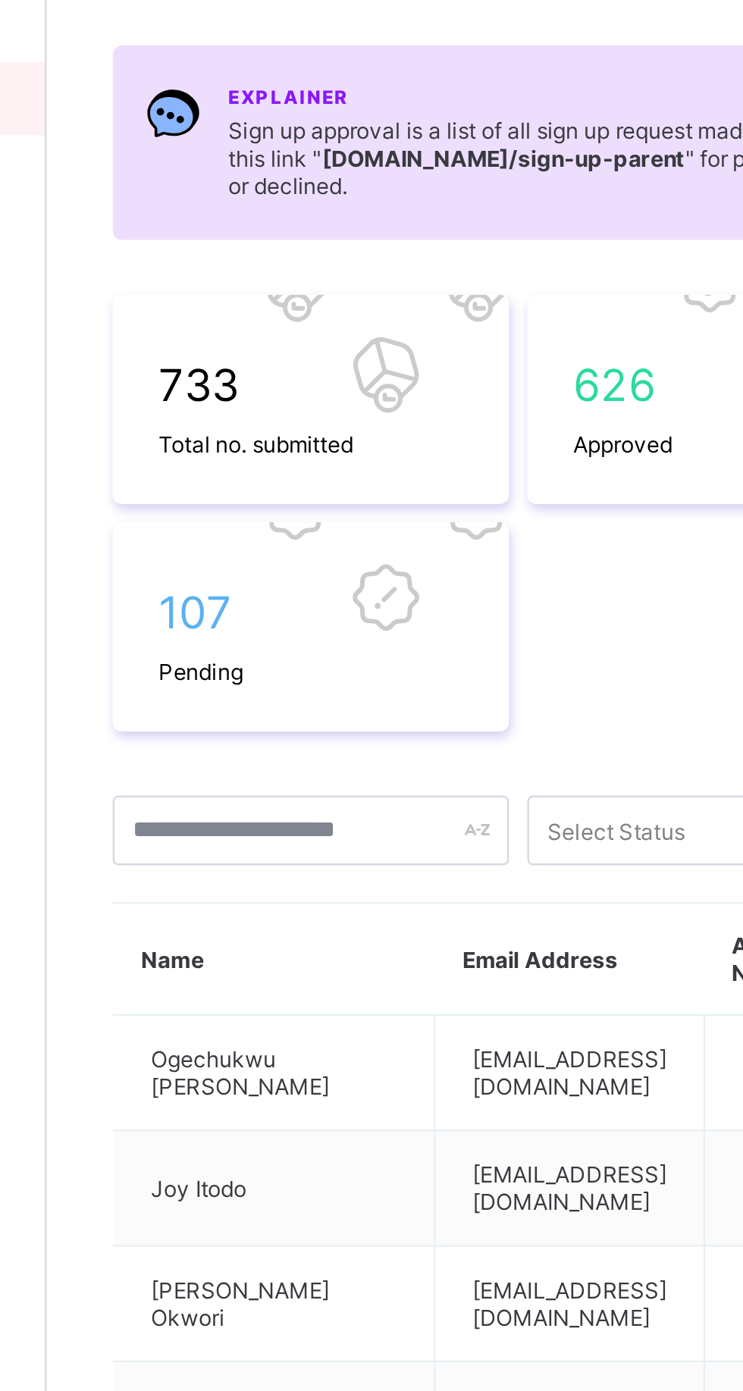
click at [296, 401] on span "107" at bounding box center [291, 395] width 126 height 22
click at [287, 401] on span "107" at bounding box center [291, 395] width 126 height 22
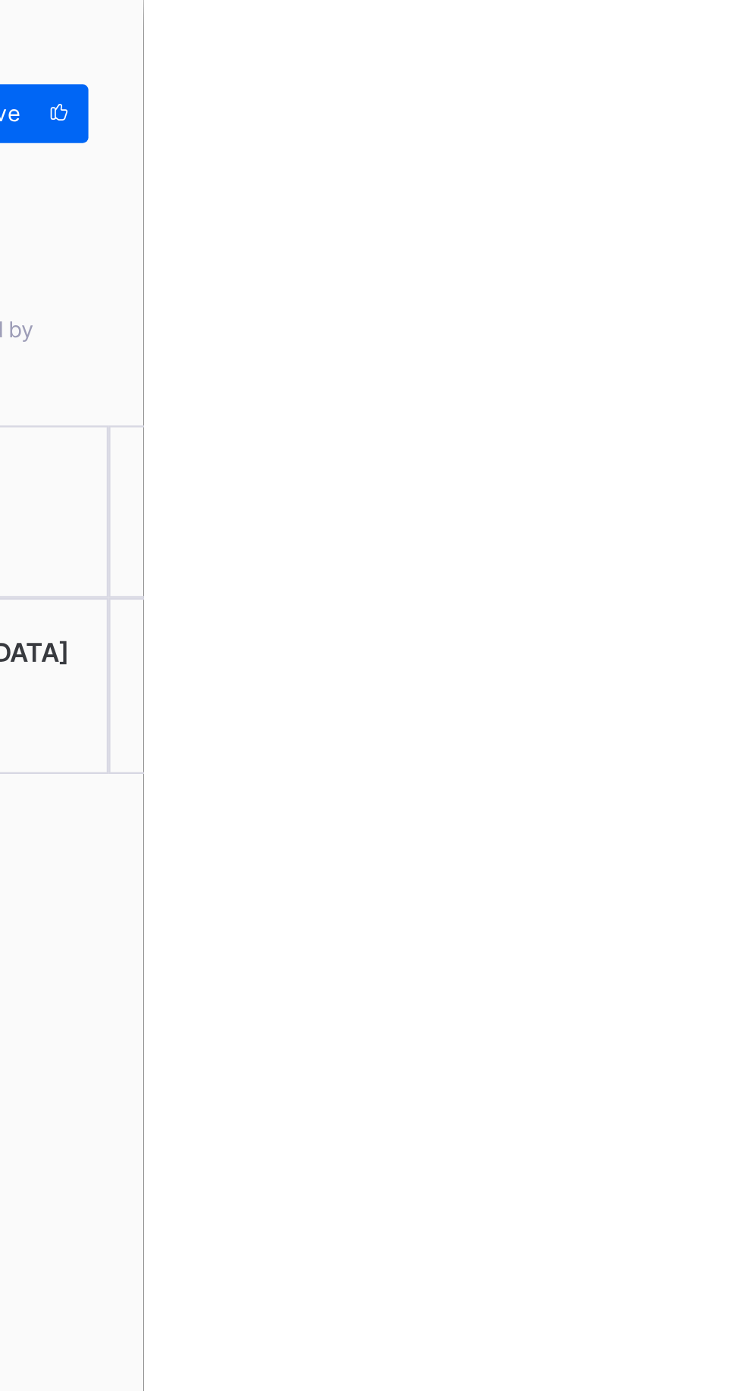
click at [720, 39] on div "Approve" at bounding box center [680, 47] width 79 height 24
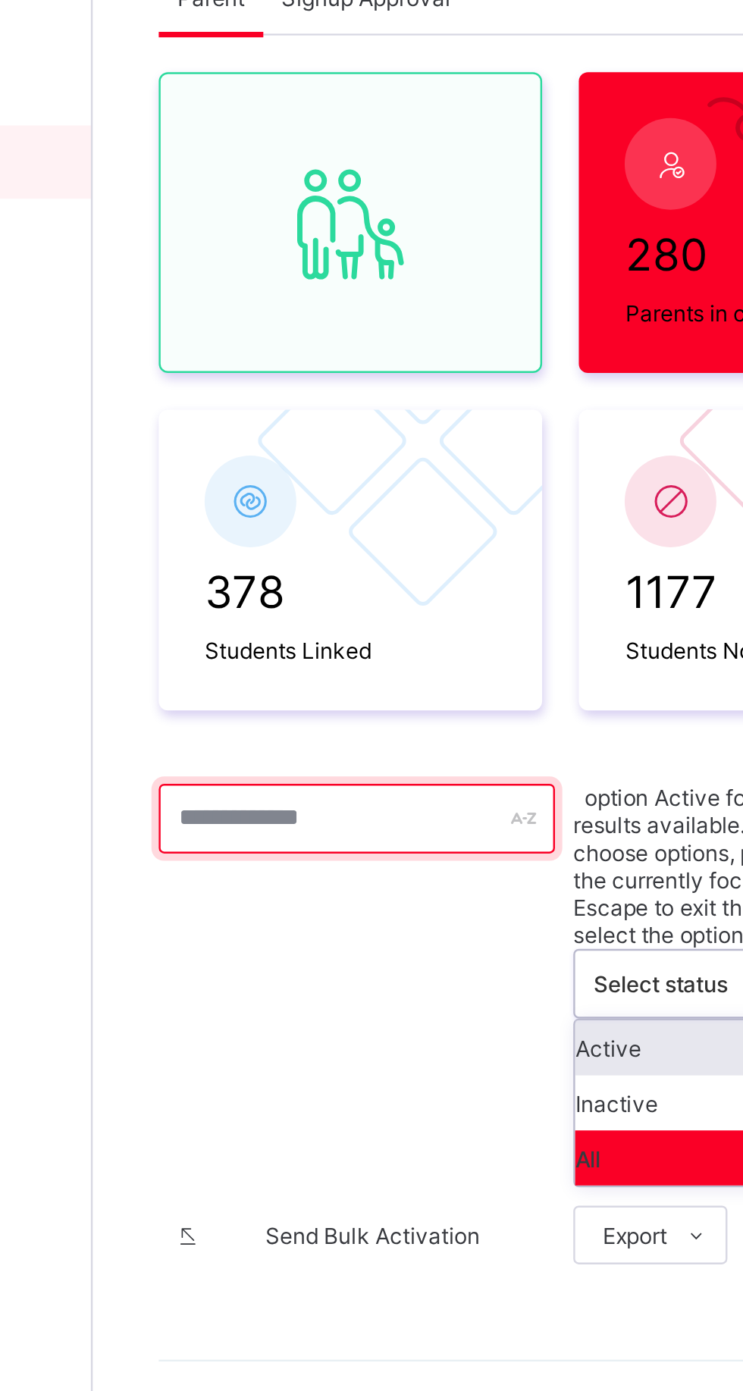
click at [245, 453] on input "text" at bounding box center [291, 453] width 164 height 29
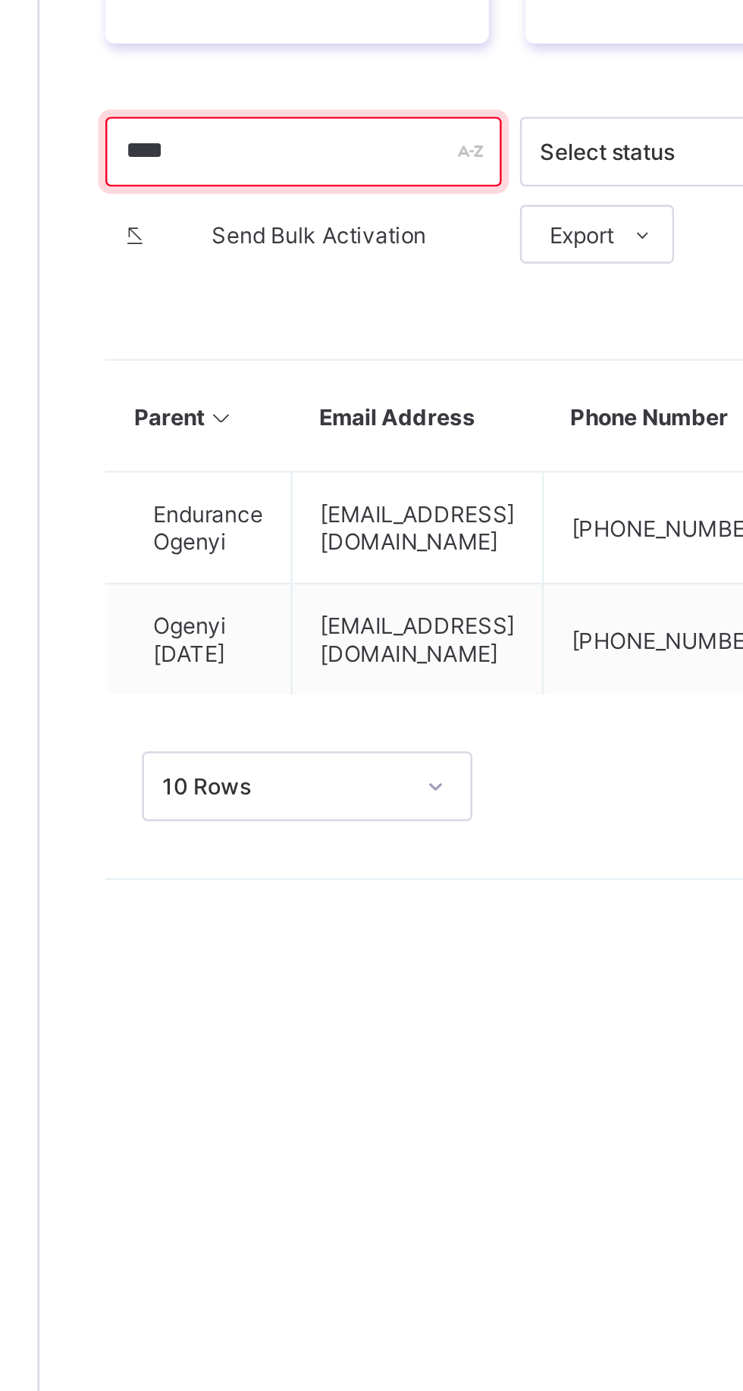
type input "***"
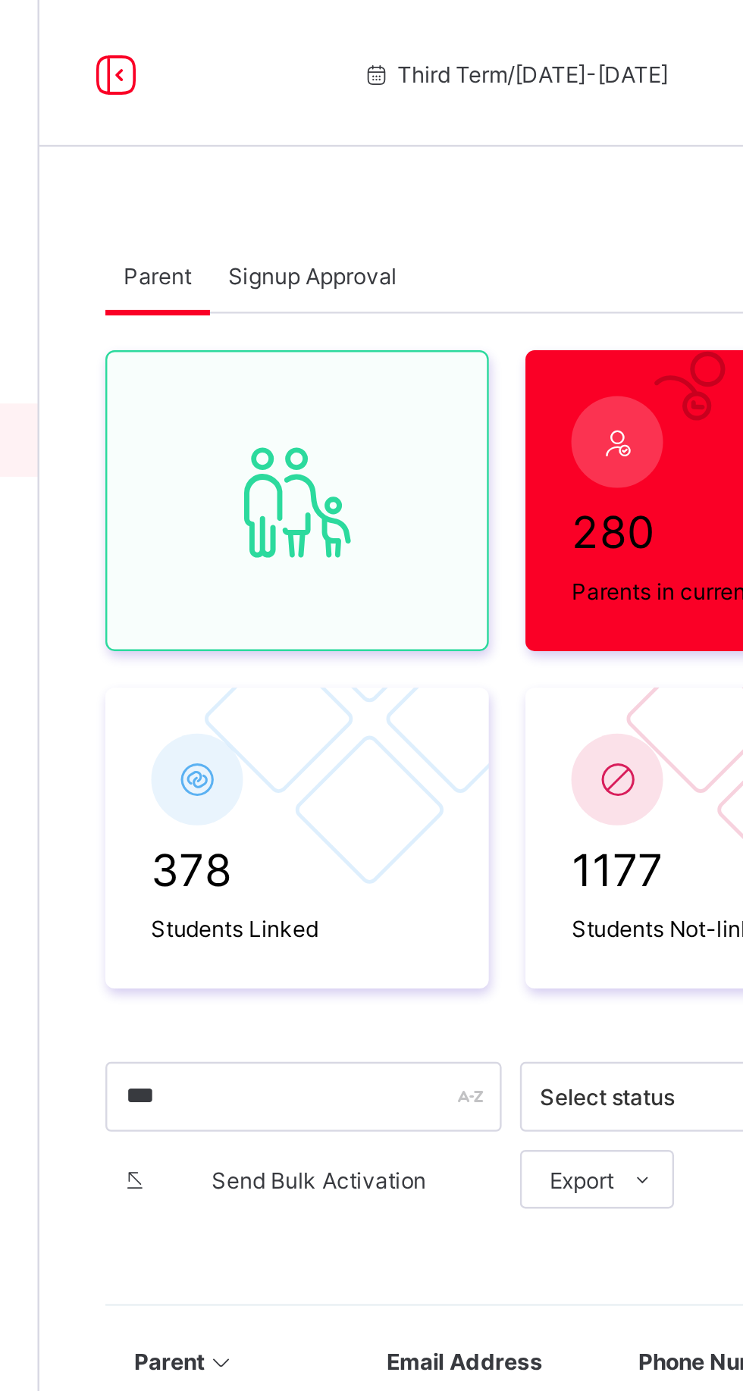
click at [299, 128] on div "Signup Approval" at bounding box center [294, 114] width 85 height 30
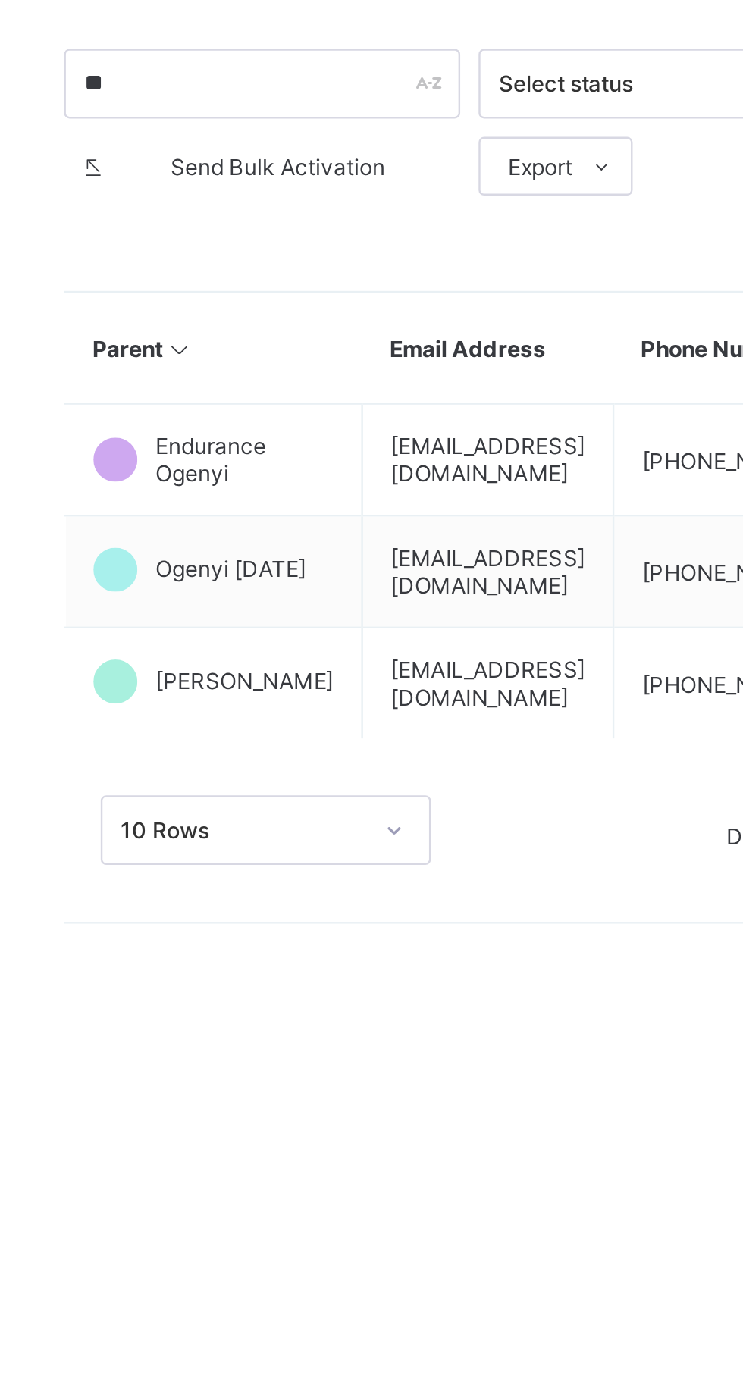
type input "*"
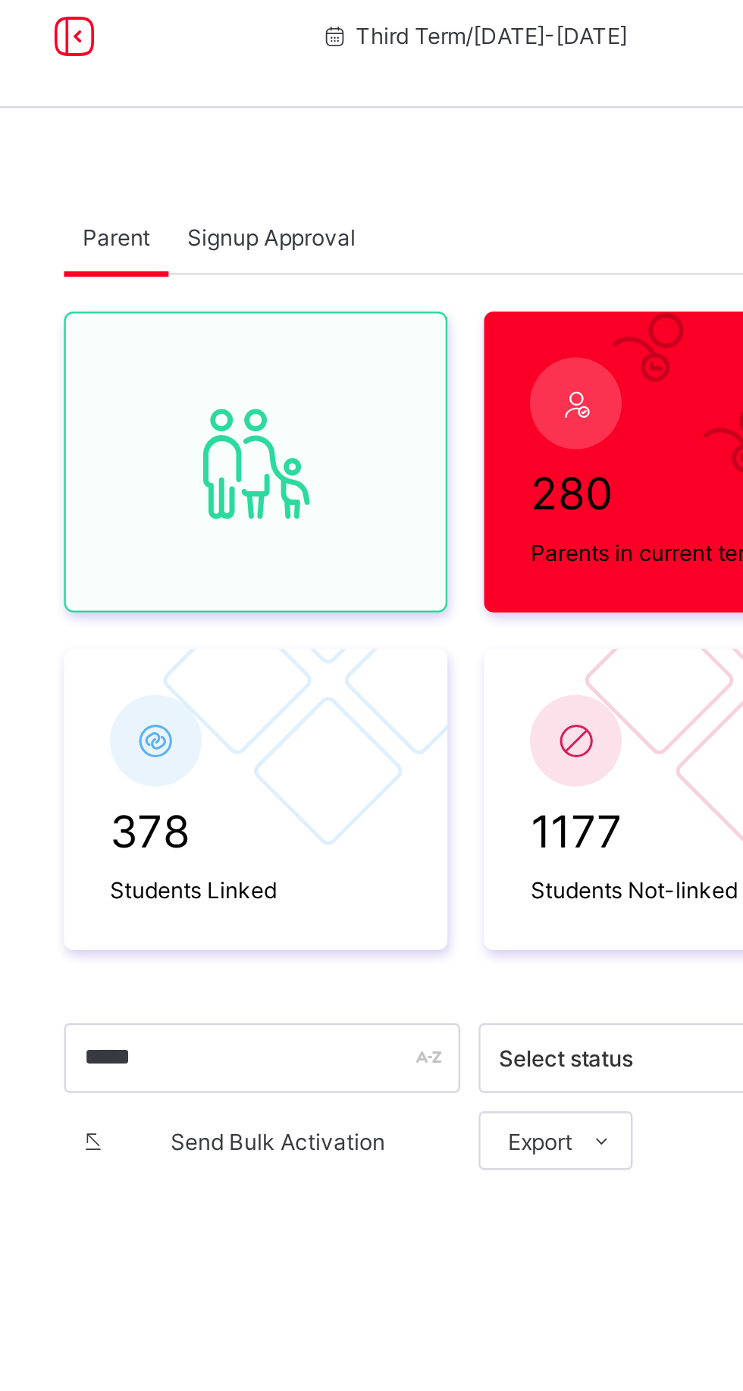
click at [301, 121] on div "Signup Approval" at bounding box center [294, 114] width 85 height 30
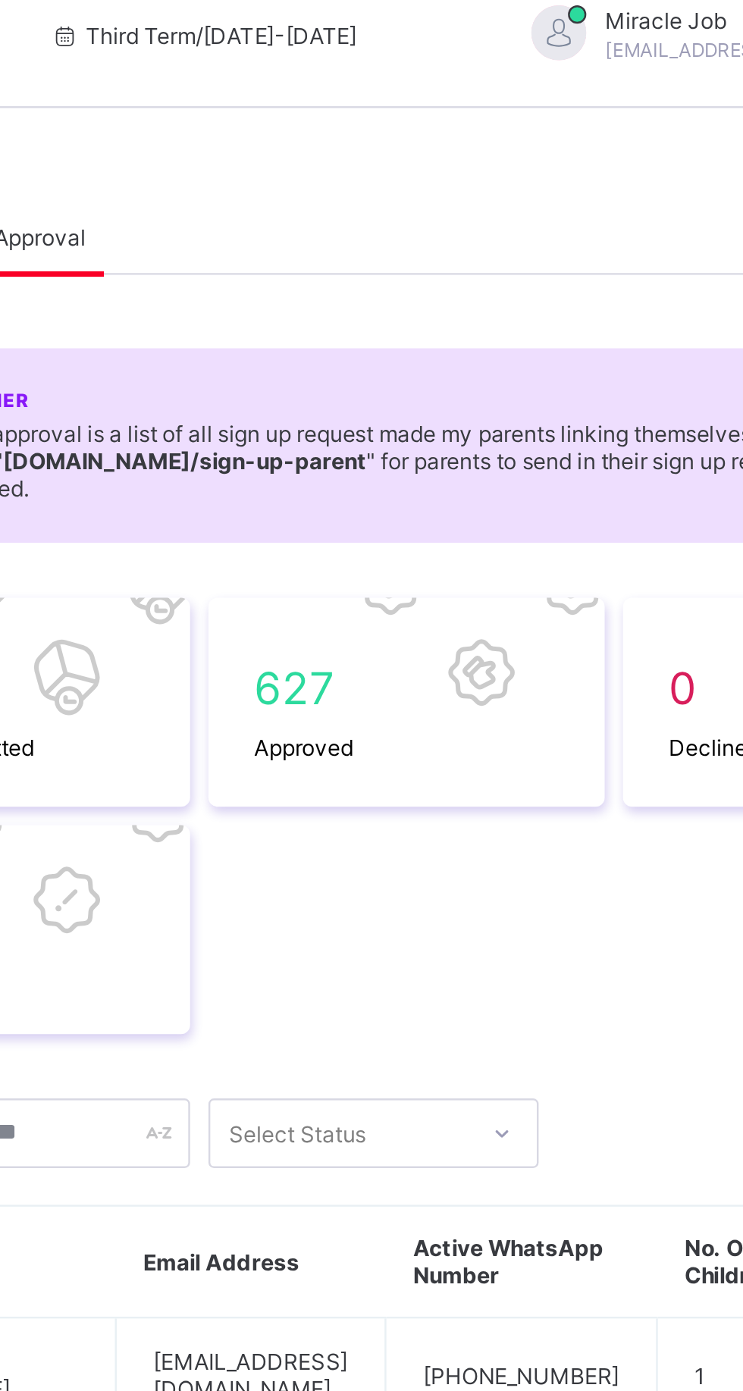
click at [477, 319] on span "Approved" at bounding box center [463, 324] width 126 height 11
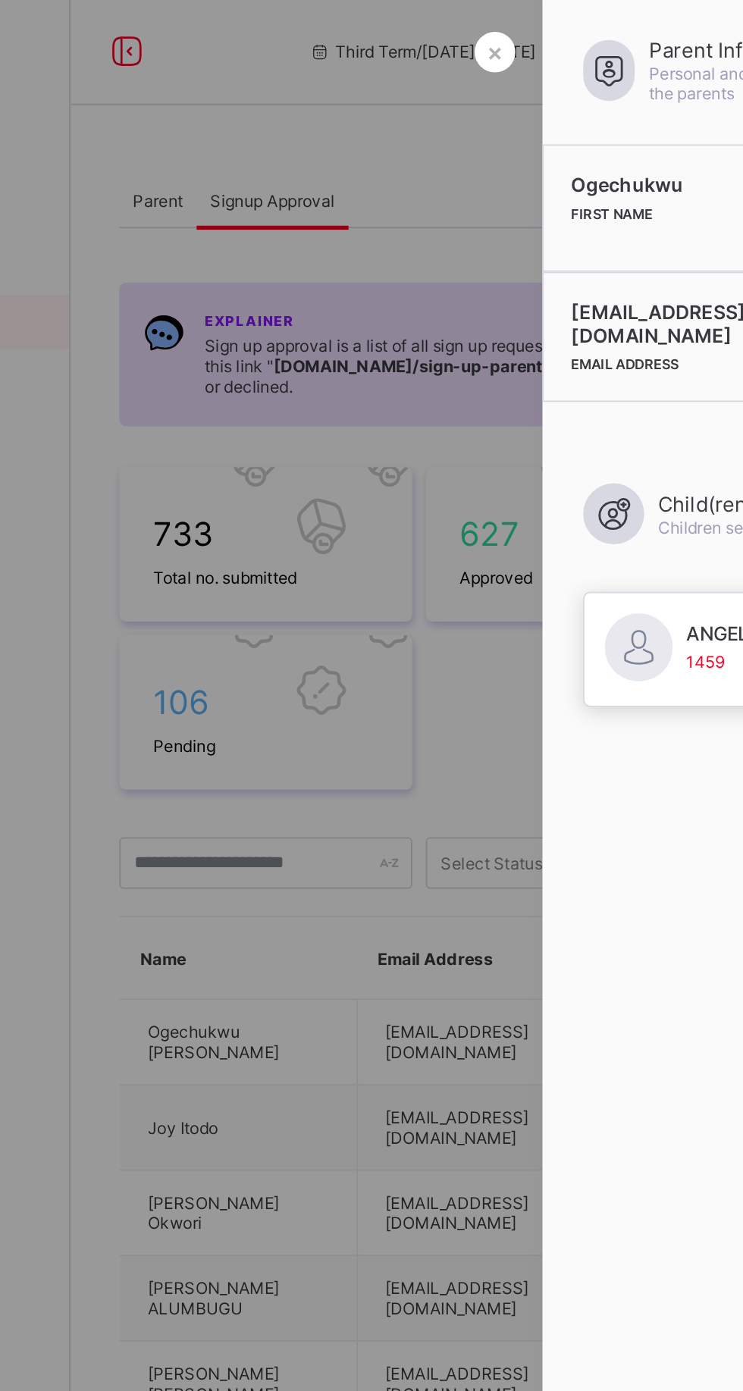
click at [230, 123] on div at bounding box center [371, 695] width 743 height 1391
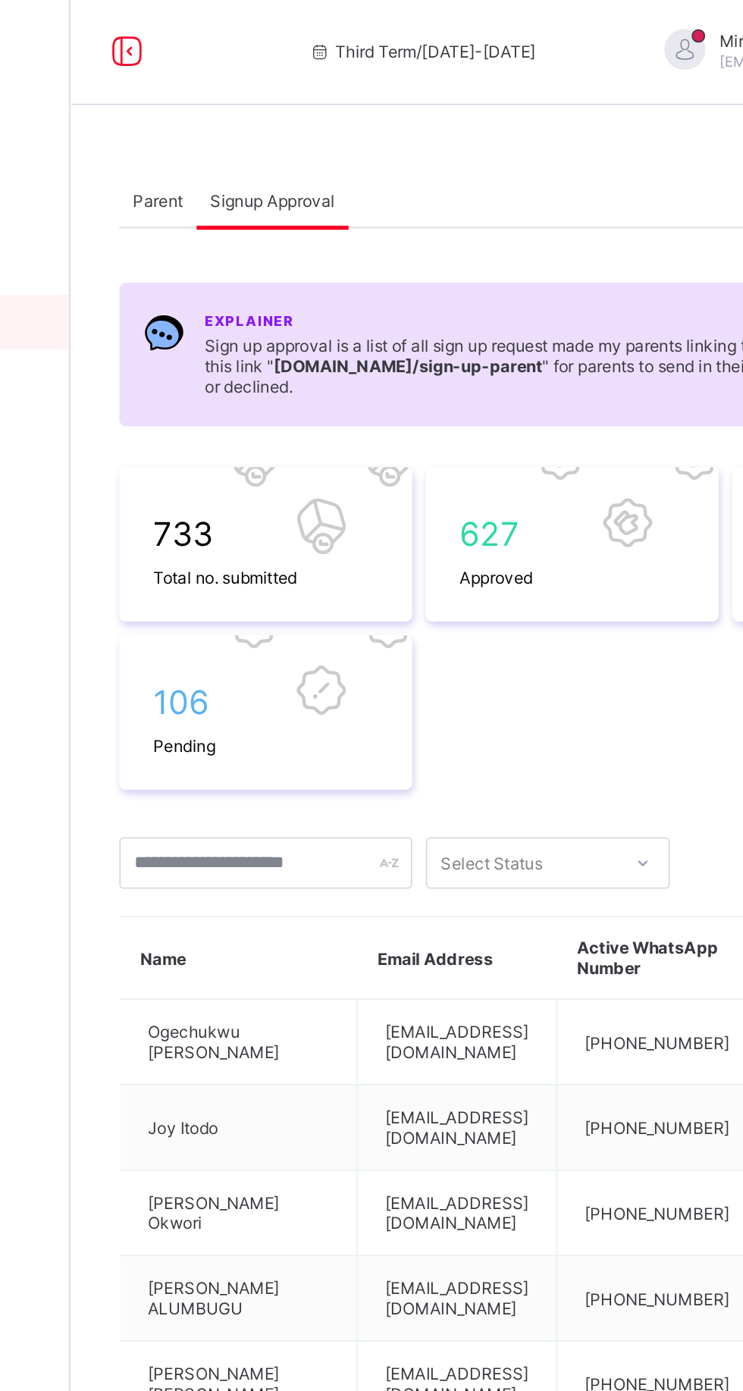
click at [217, 122] on div "Parent" at bounding box center [230, 114] width 43 height 30
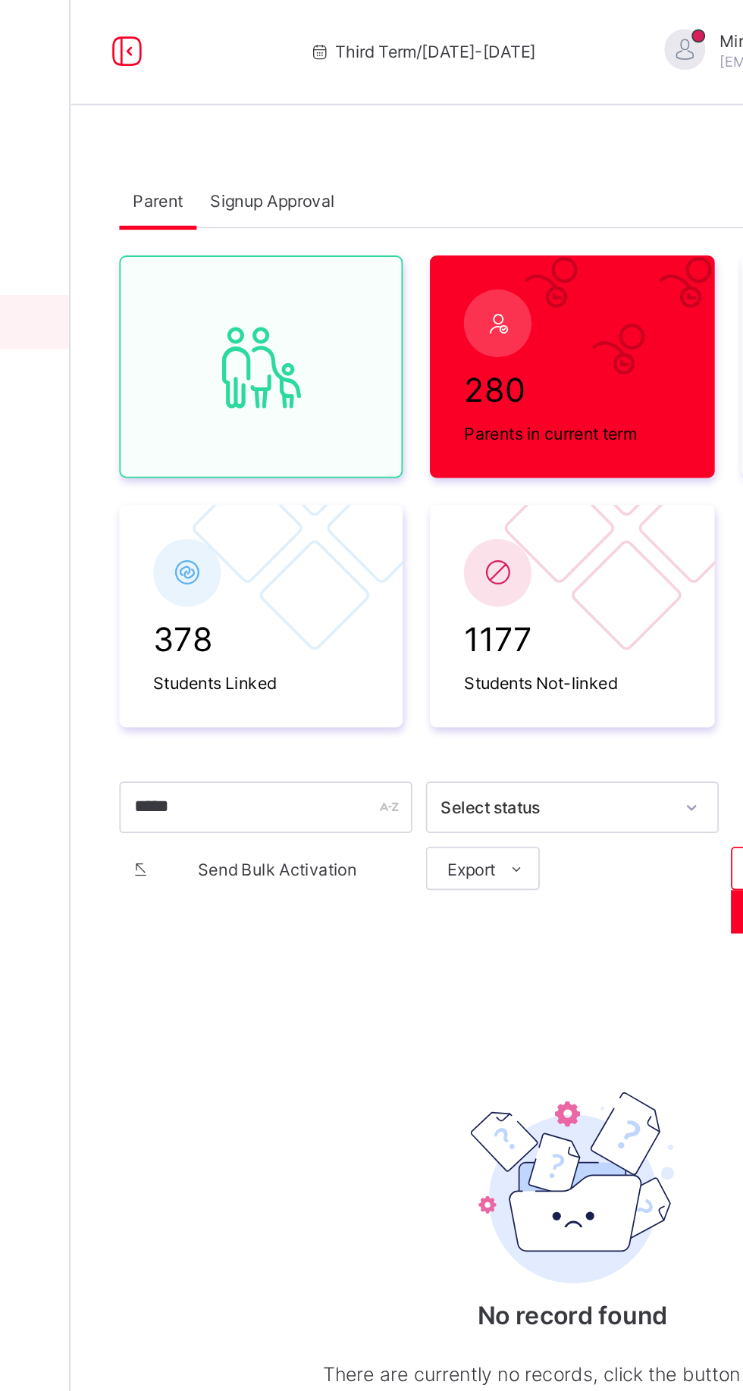
click at [235, 115] on span "Parent" at bounding box center [231, 113] width 28 height 11
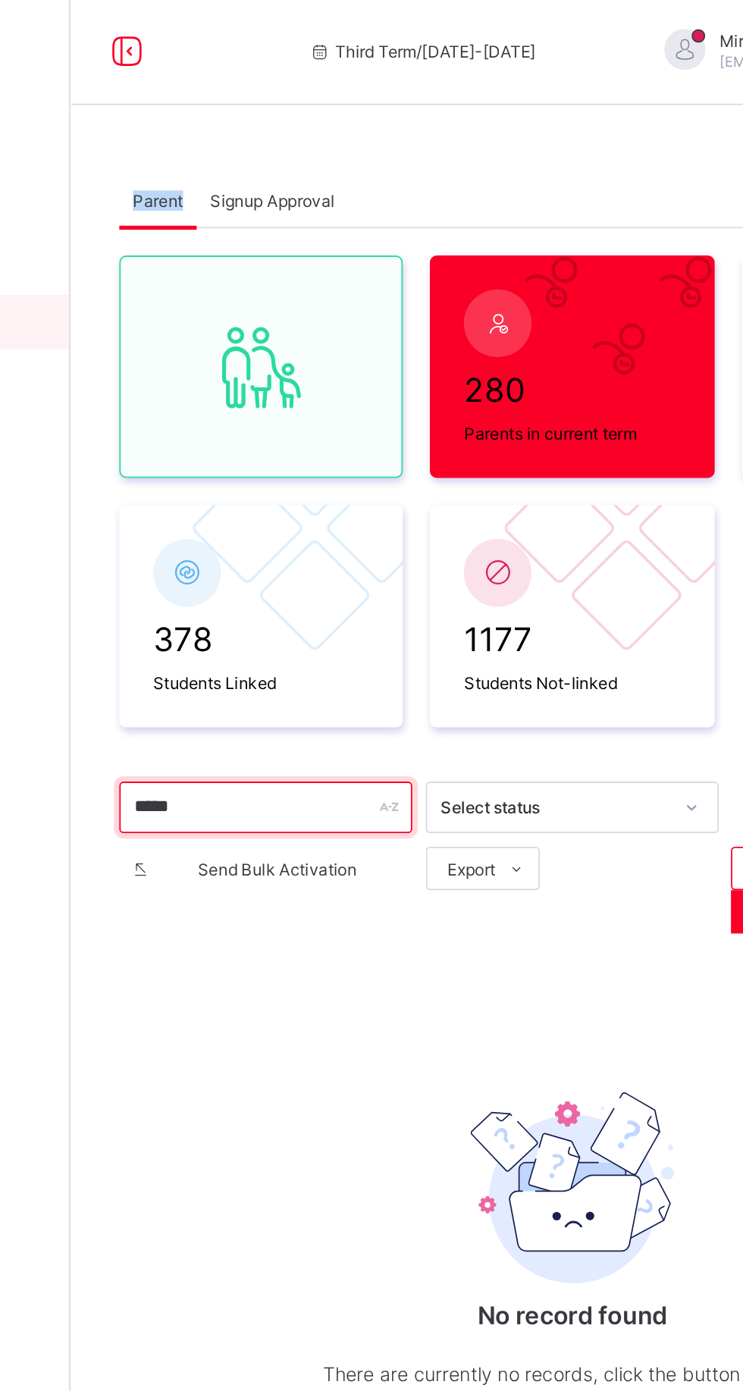
click at [320, 450] on input "*****" at bounding box center [291, 453] width 164 height 29
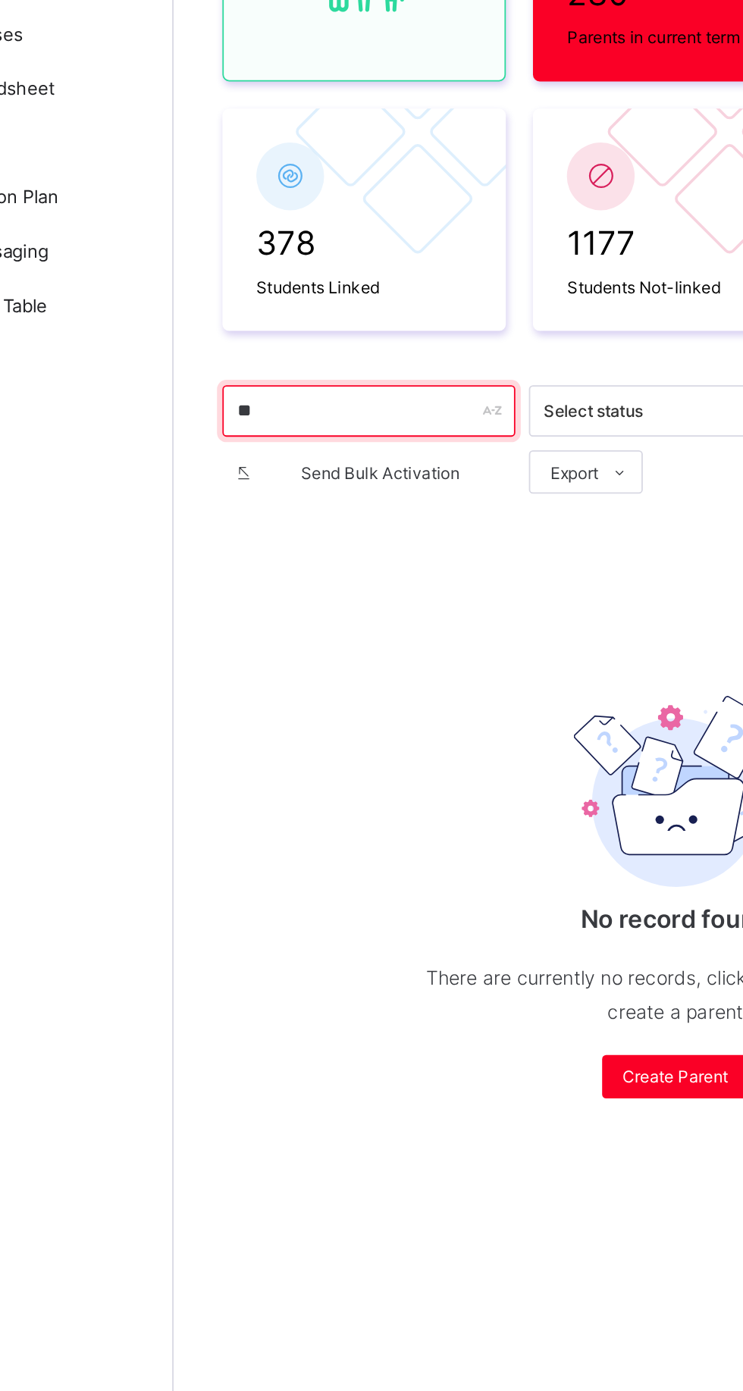
type input "*"
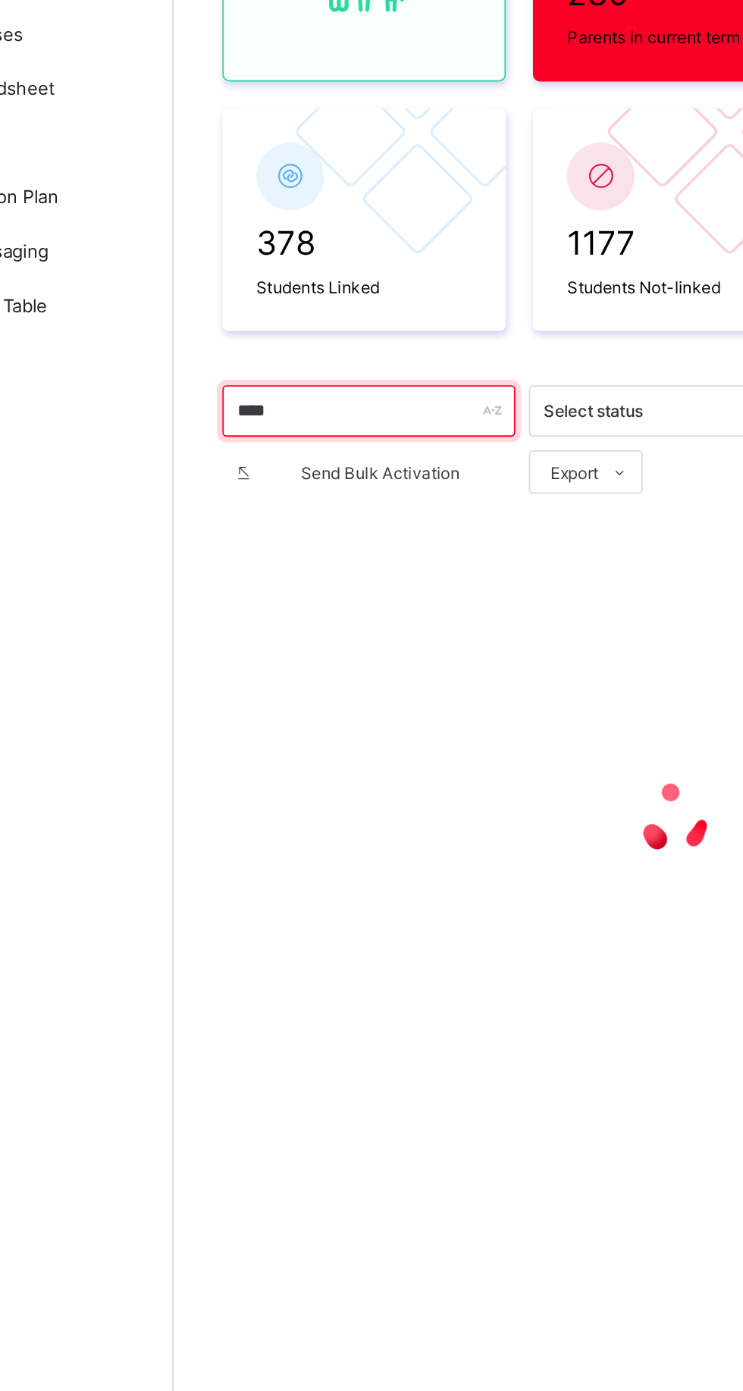
type input "*****"
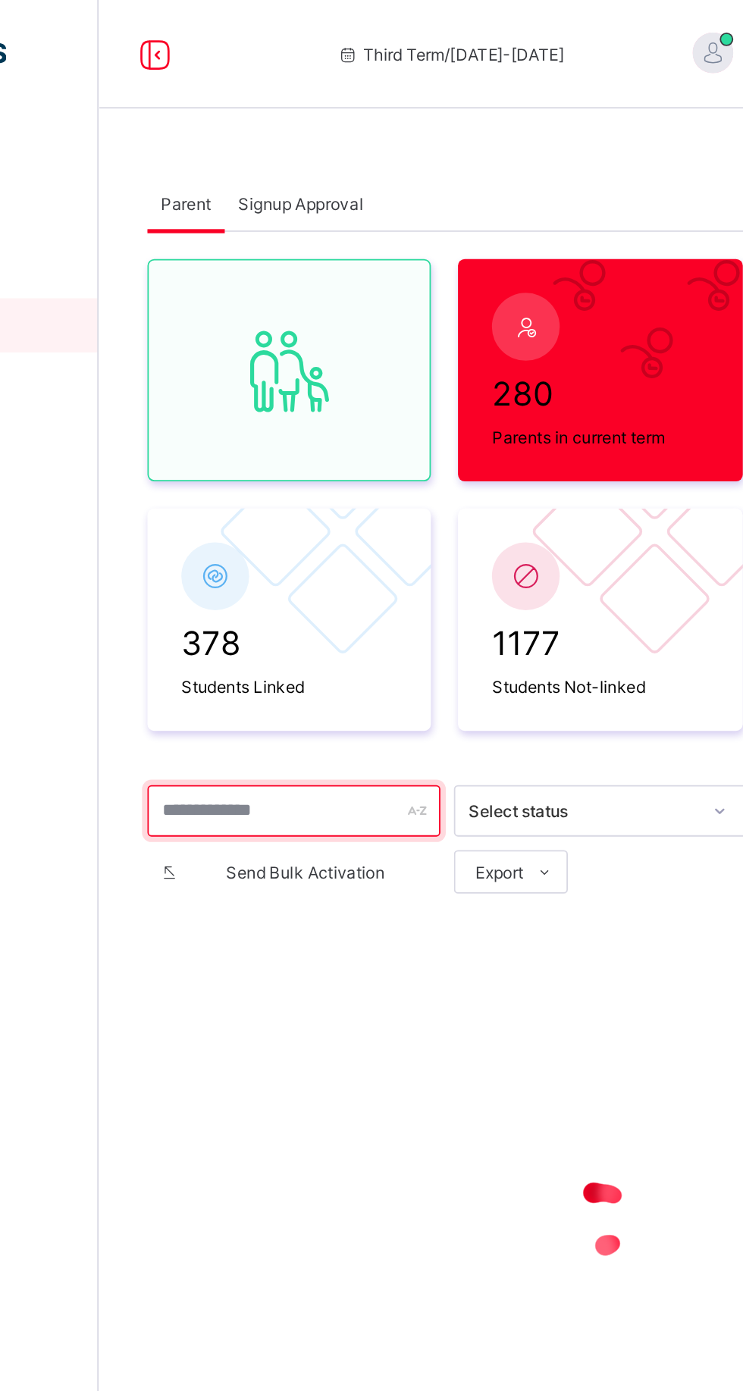
click at [266, 448] on input "text" at bounding box center [291, 453] width 164 height 29
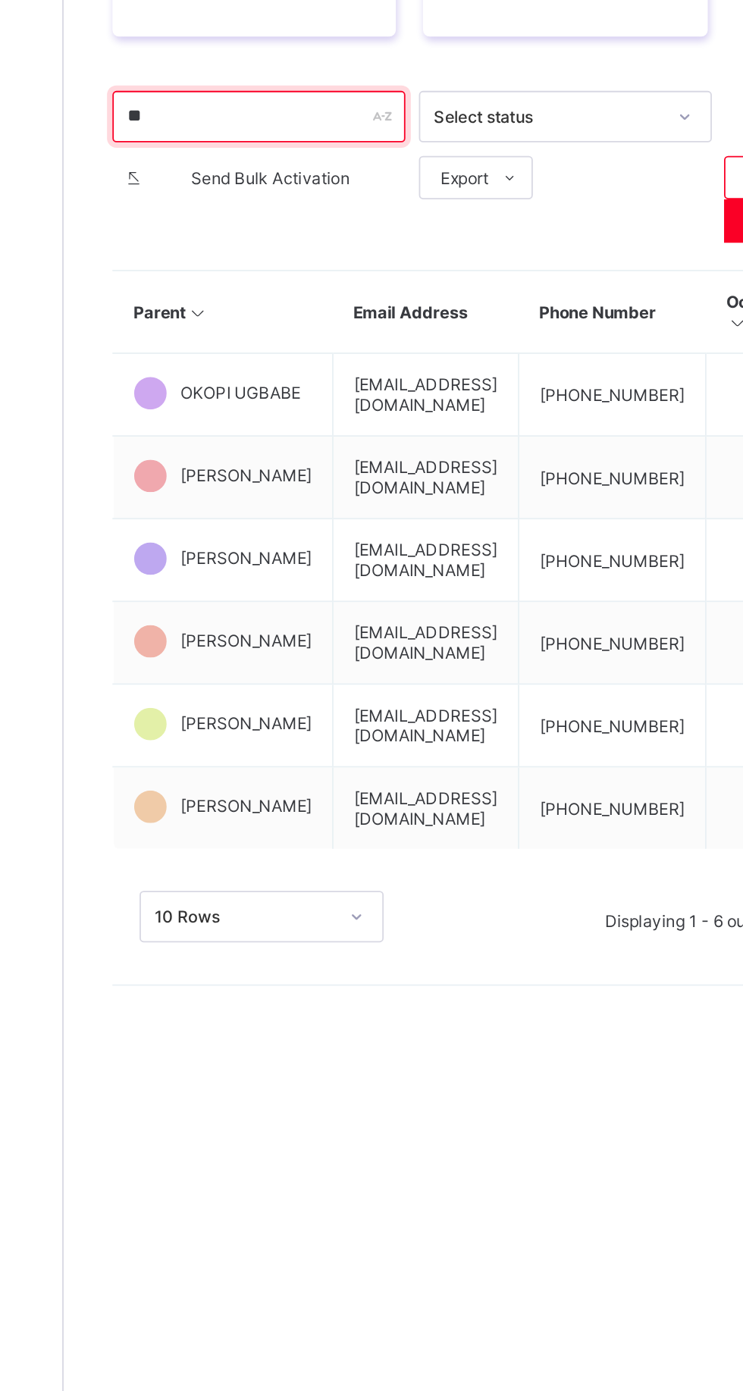
type input "*"
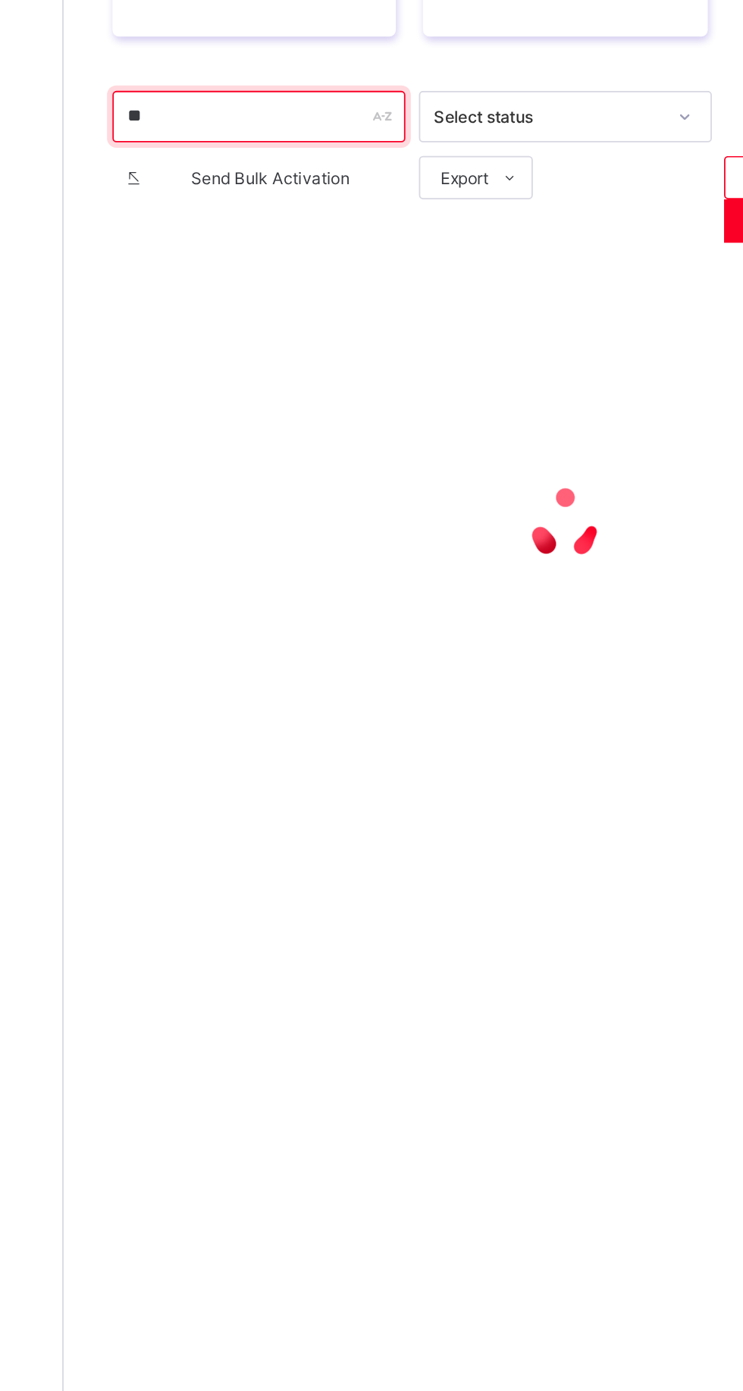
type input "***"
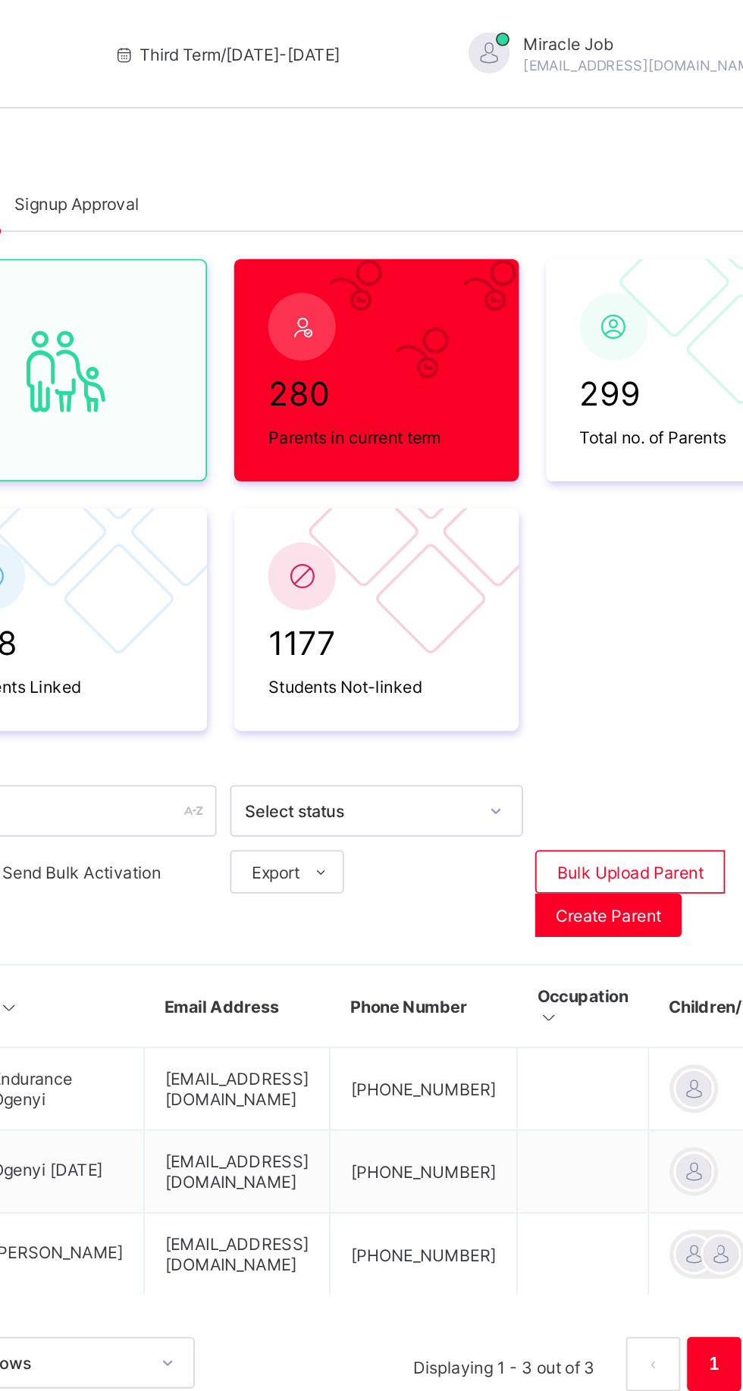
click at [313, 105] on div "Signup Approval" at bounding box center [294, 114] width 85 height 30
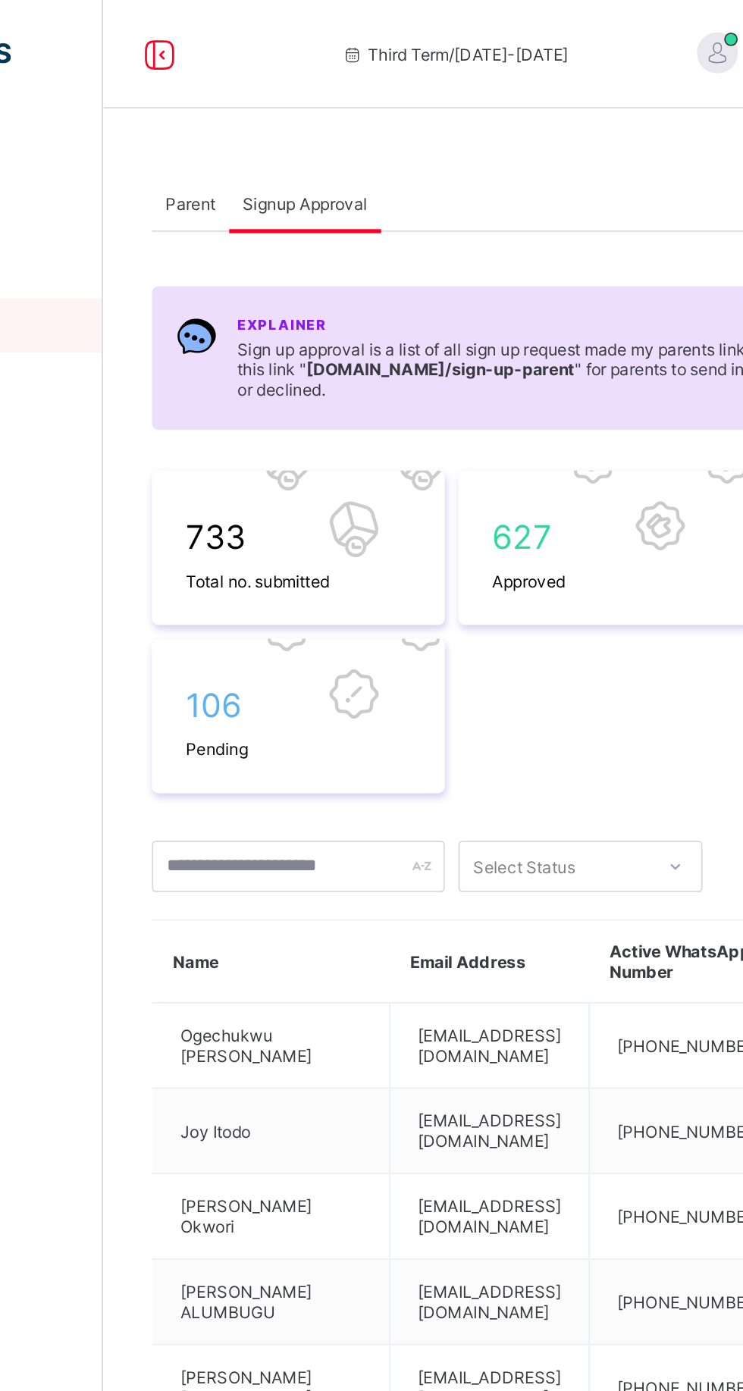
click at [252, 406] on span at bounding box center [291, 410] width 126 height 8
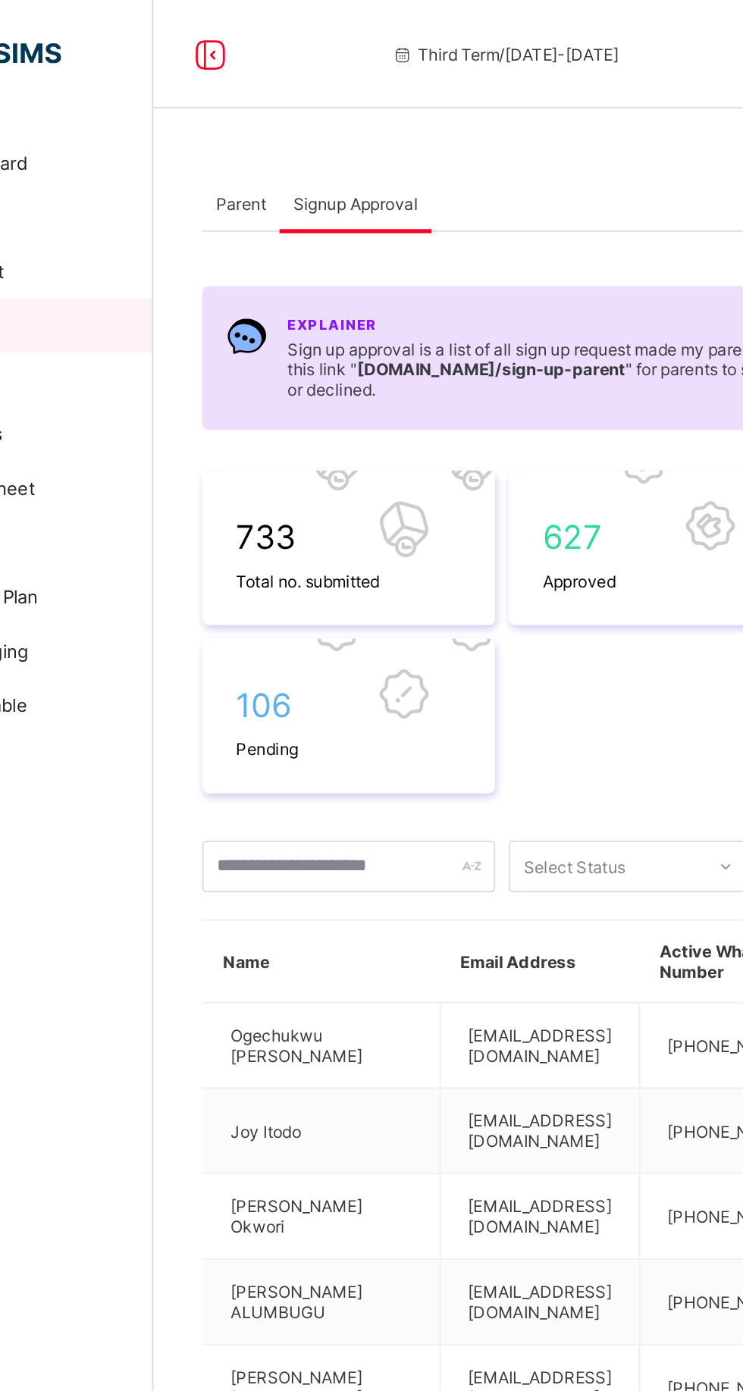
click at [265, 391] on span "106" at bounding box center [291, 395] width 126 height 22
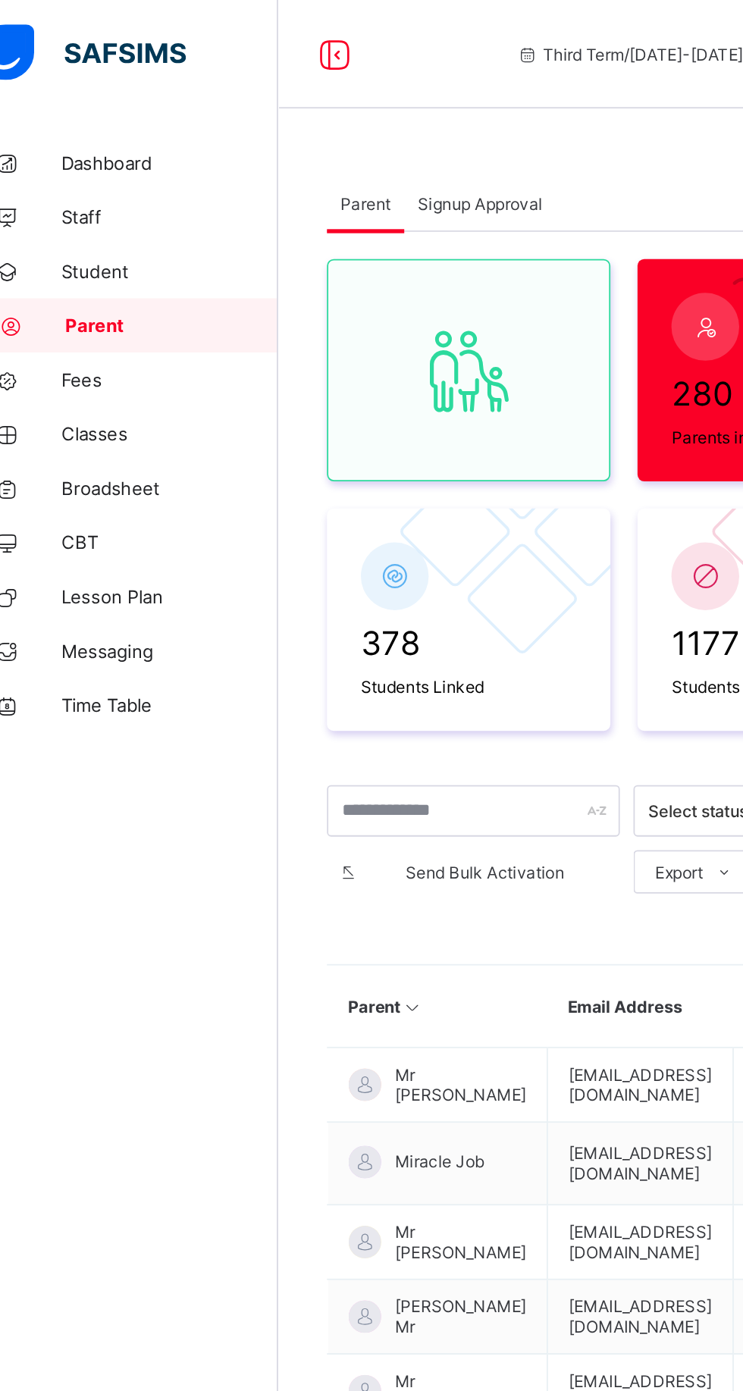
click at [257, 354] on span "378" at bounding box center [288, 360] width 121 height 22
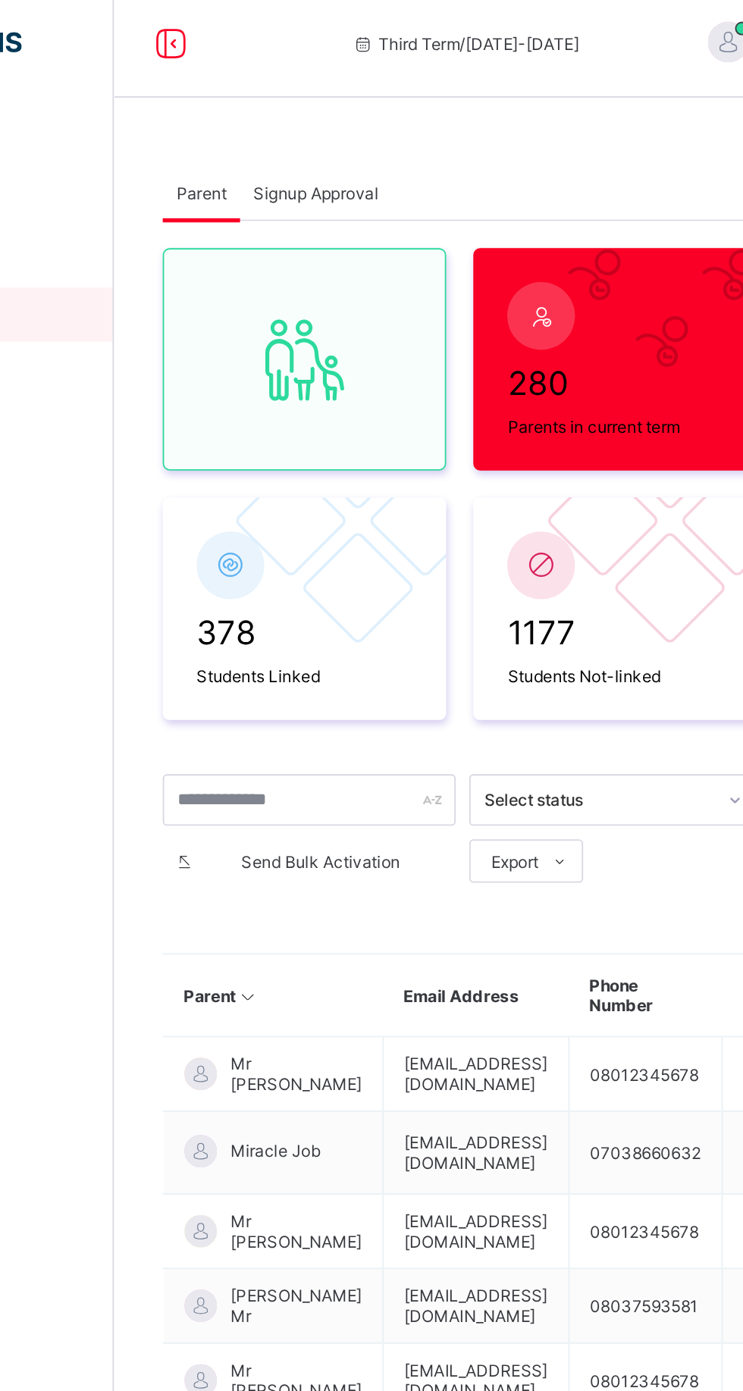
click at [301, 376] on span at bounding box center [288, 375] width 121 height 8
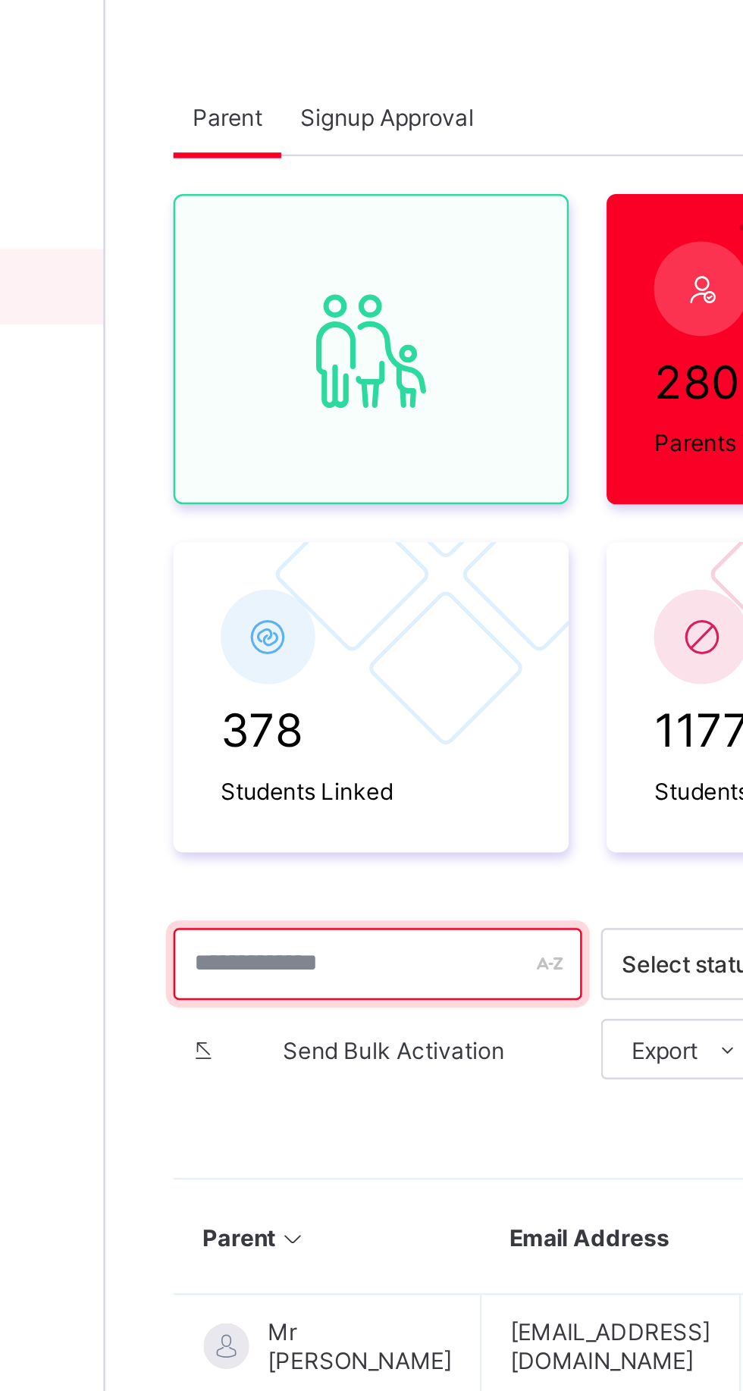
click at [290, 455] on input "text" at bounding box center [291, 453] width 164 height 29
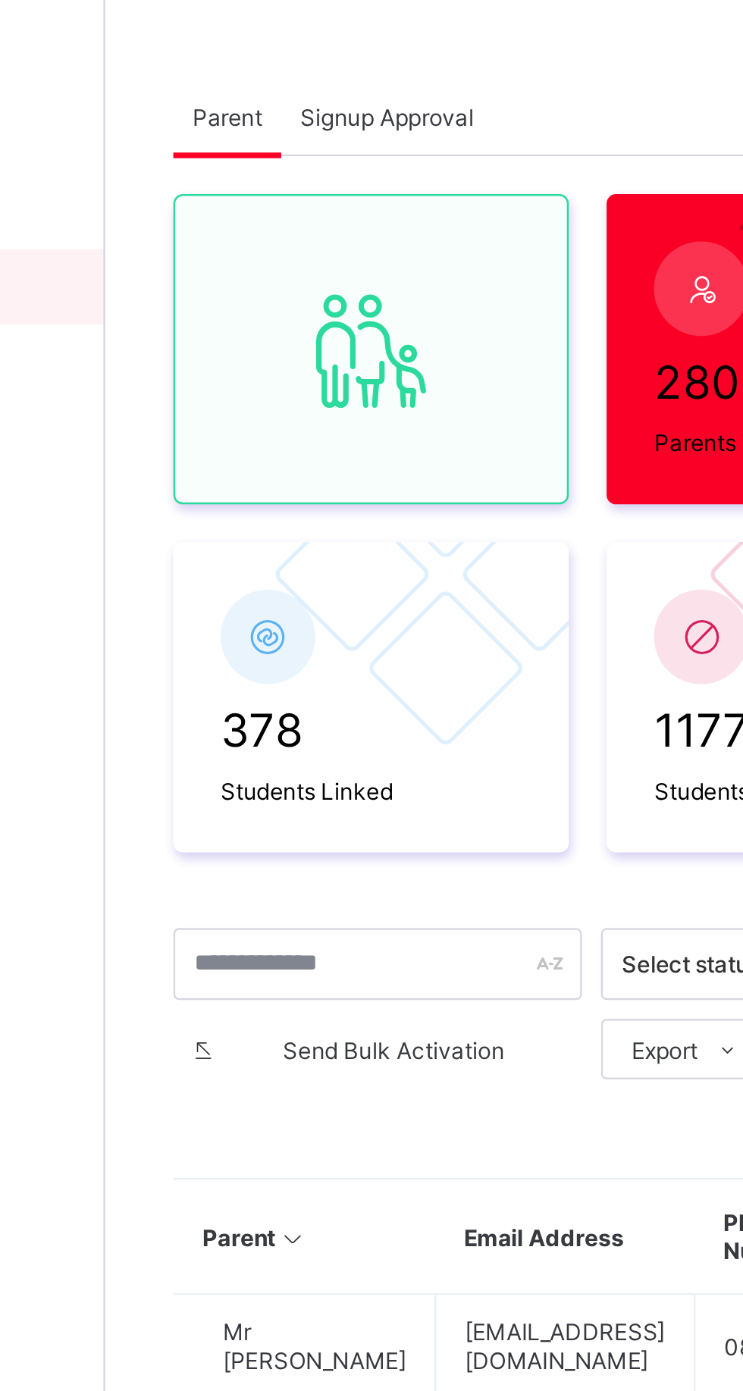
click at [297, 361] on span "378" at bounding box center [288, 360] width 121 height 22
click at [306, 371] on span at bounding box center [288, 375] width 121 height 8
click at [299, 361] on span "378" at bounding box center [288, 360] width 121 height 22
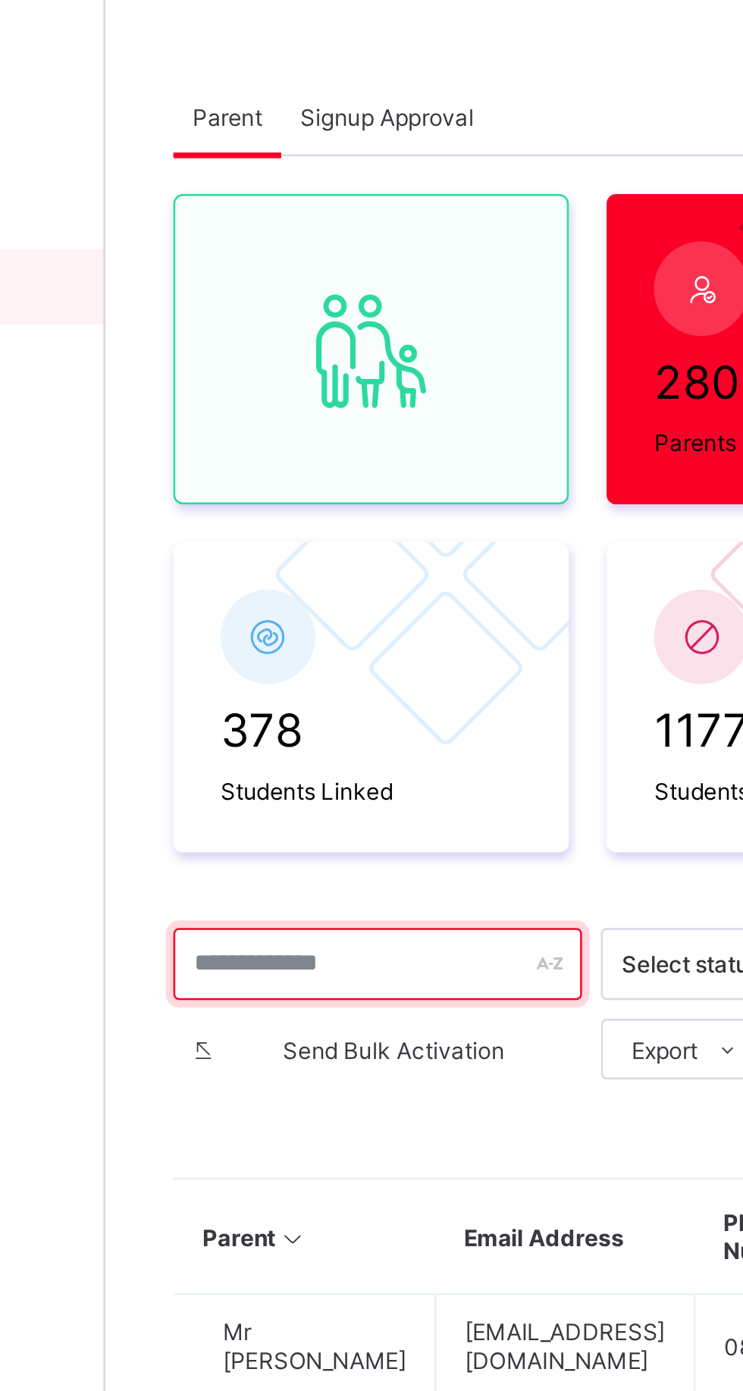
click at [300, 455] on input "text" at bounding box center [291, 453] width 164 height 29
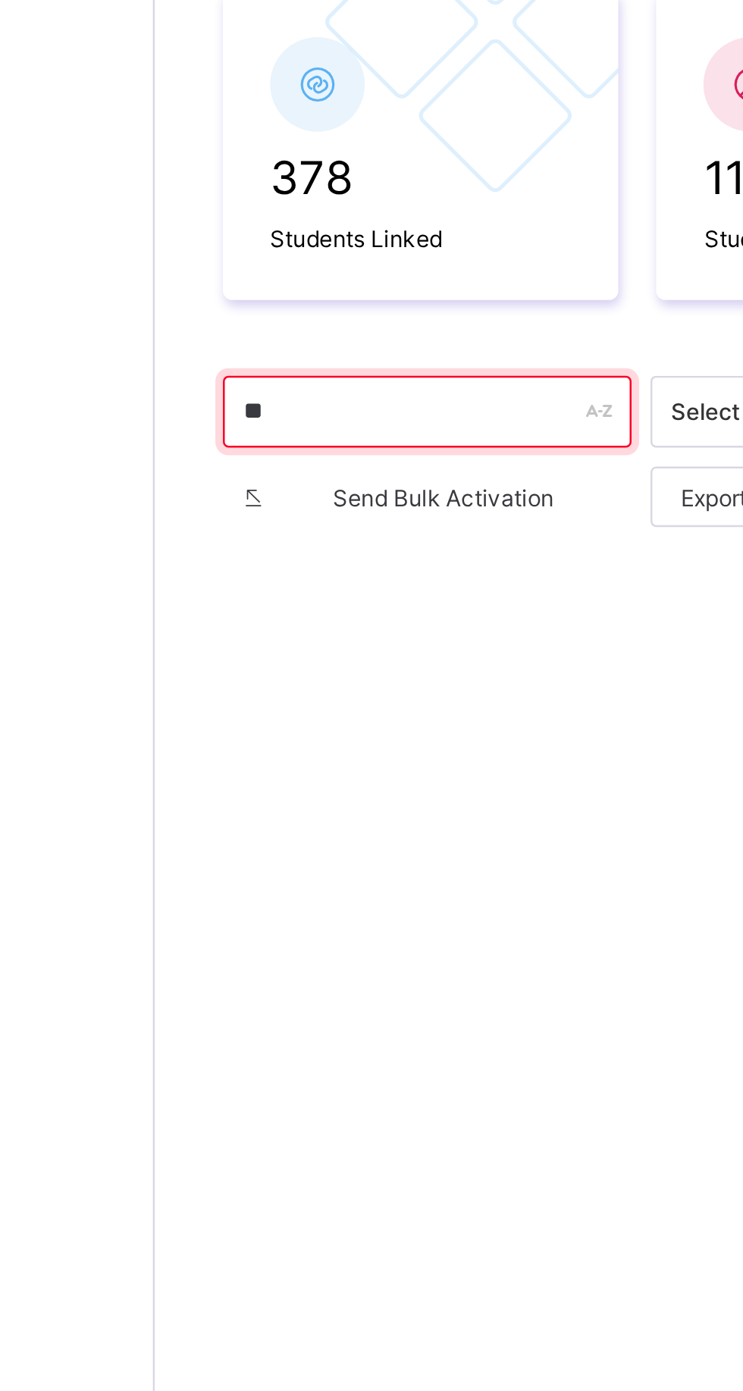
type input "***"
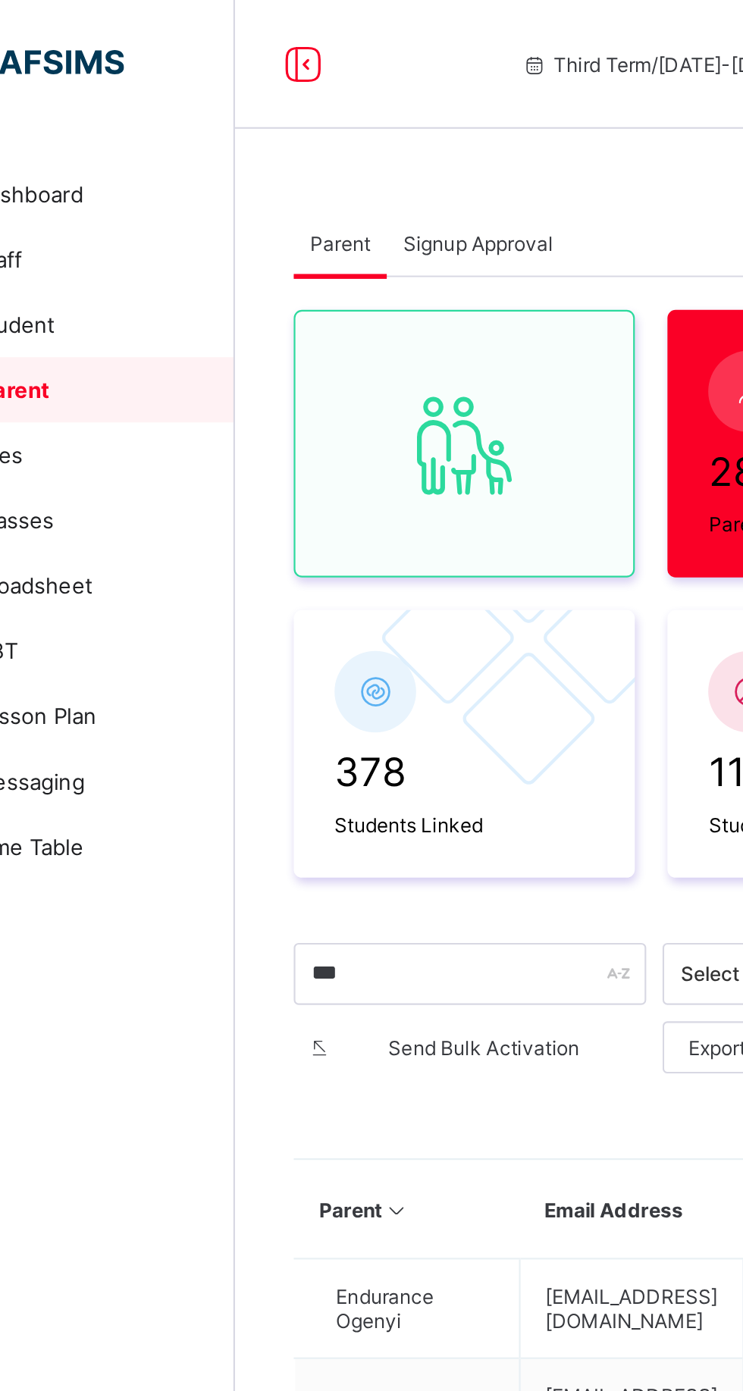
click at [295, 127] on div "Signup Approval" at bounding box center [294, 114] width 85 height 30
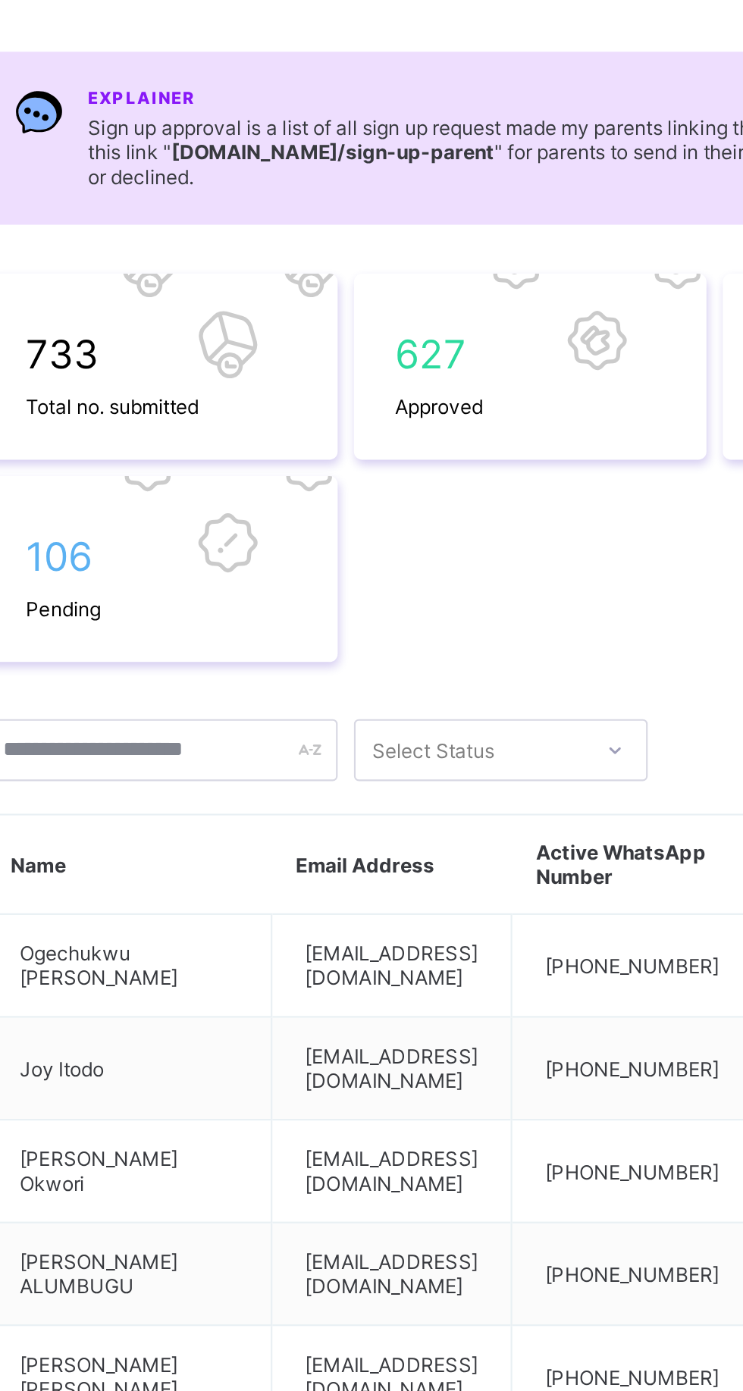
click at [461, 312] on span at bounding box center [463, 316] width 126 height 8
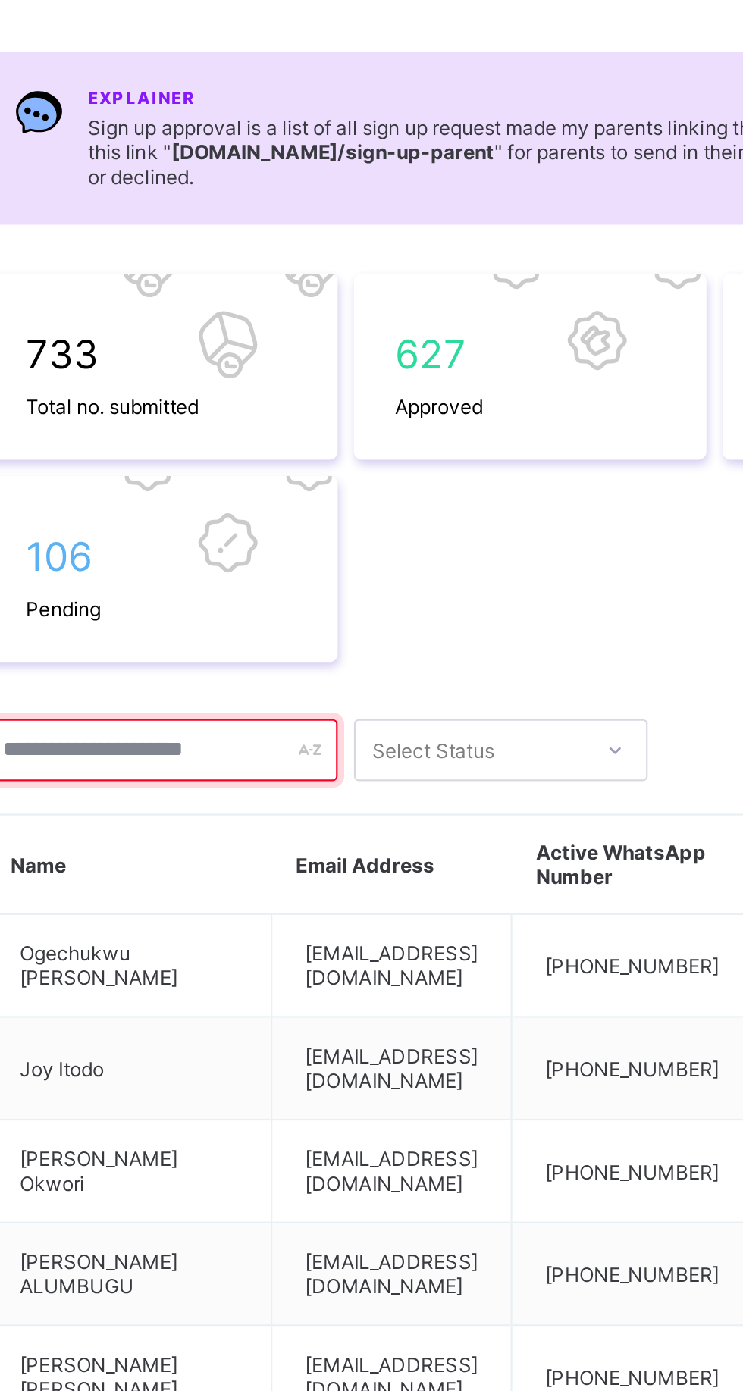
click at [268, 479] on input "text" at bounding box center [291, 484] width 164 height 29
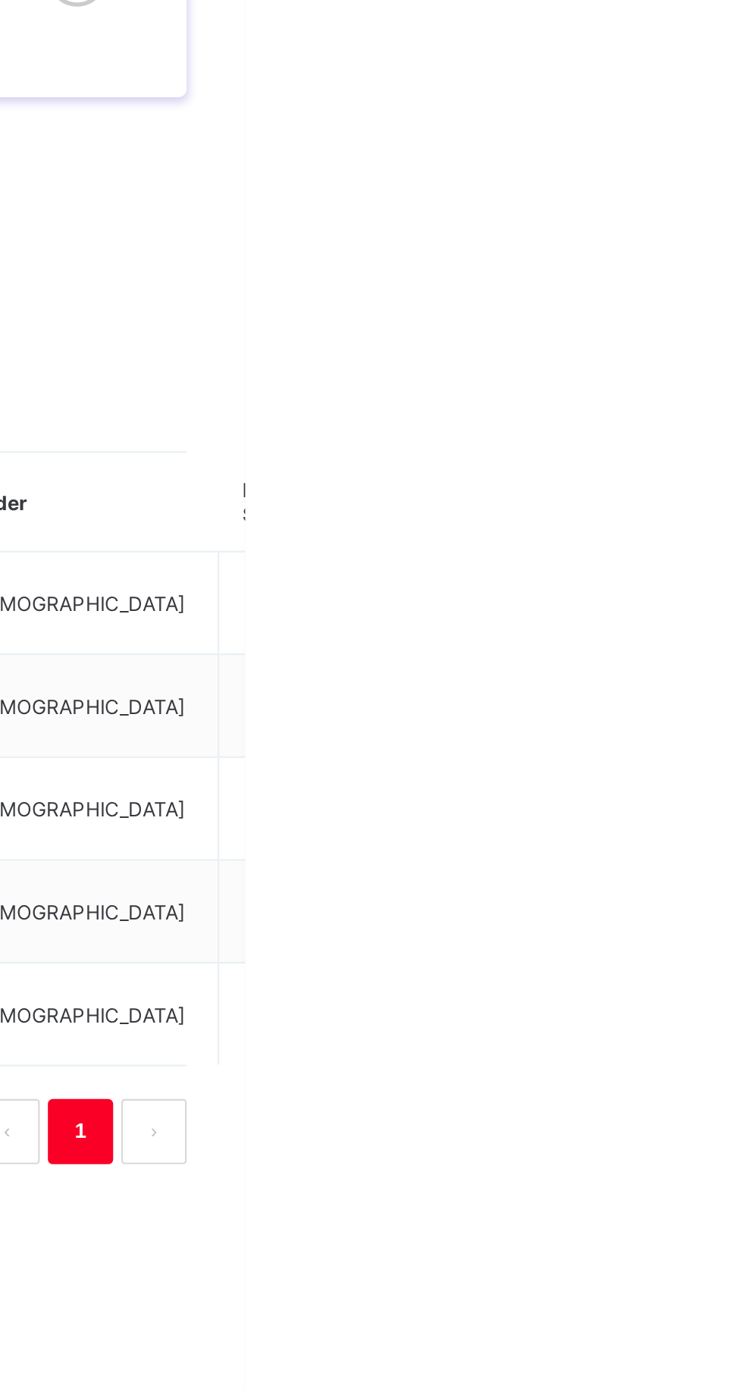
type input "***"
